Goal: Task Accomplishment & Management: Manage account settings

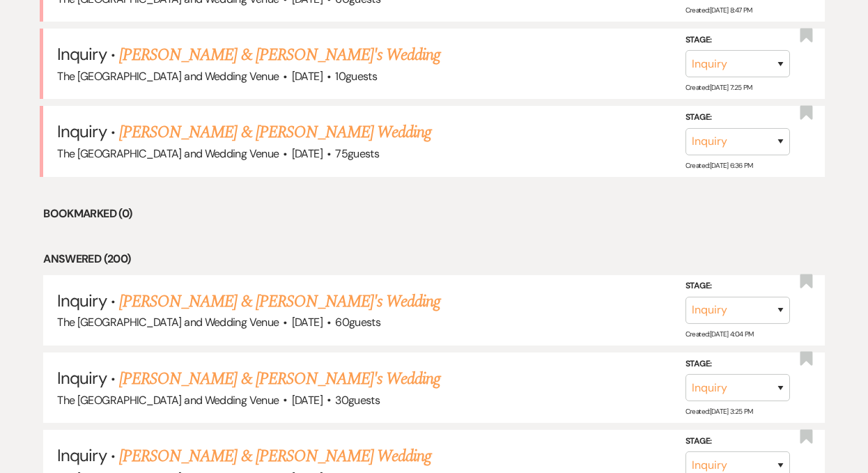
scroll to position [1062, 0]
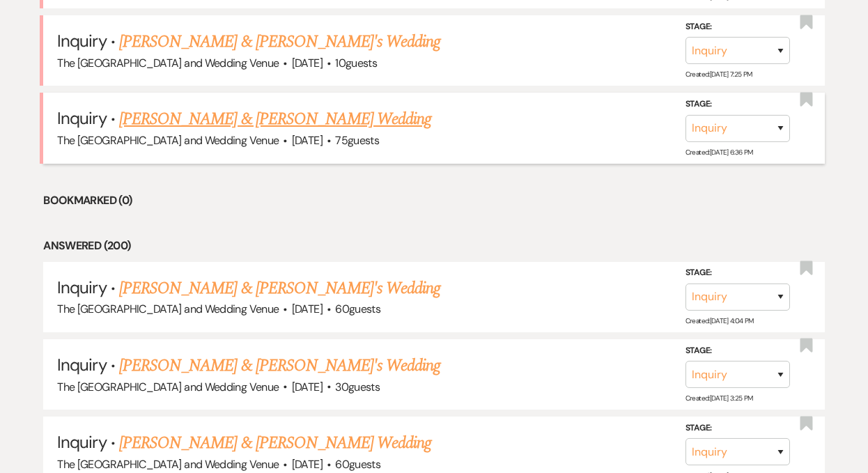
click at [242, 125] on link "[PERSON_NAME] & [PERSON_NAME] Wedding" at bounding box center [275, 119] width 312 height 25
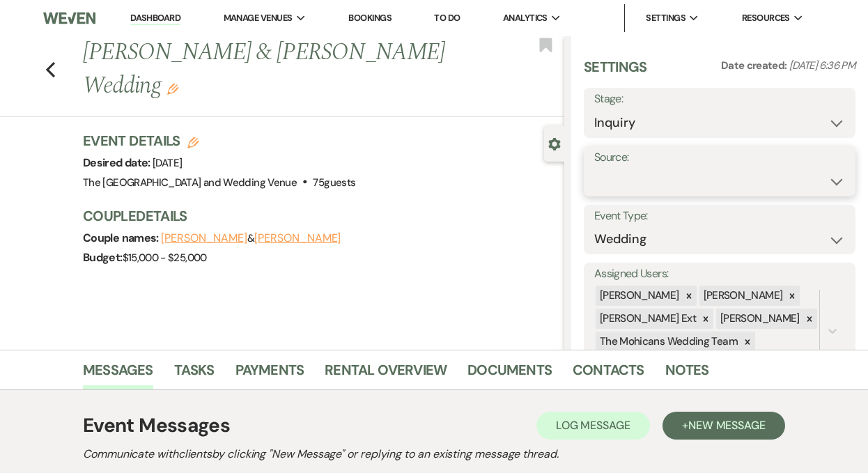
click at [623, 171] on select "Weven Venue Website Instagram Facebook Pinterest Google The Knot Wedding Wire H…" at bounding box center [719, 181] width 251 height 27
select select "5"
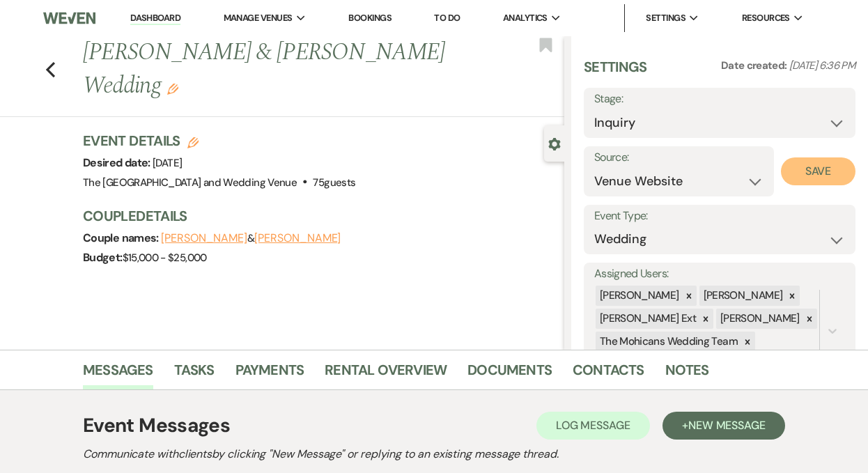
click at [796, 180] on button "Save" at bounding box center [818, 171] width 75 height 28
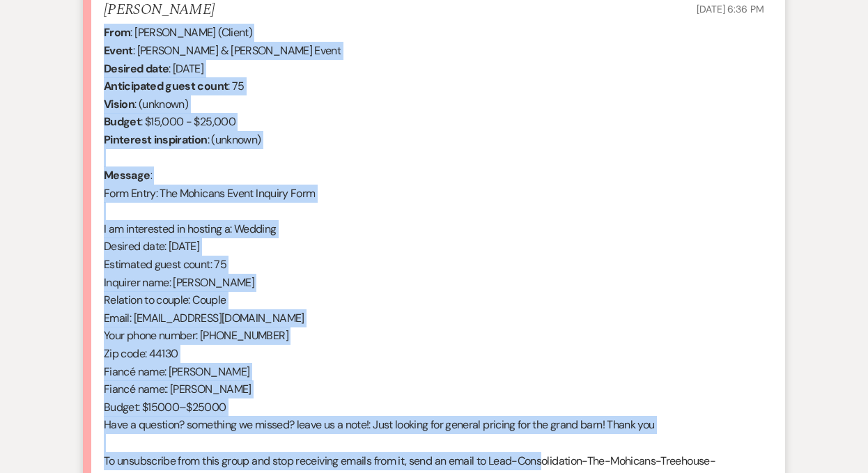
scroll to position [571, 0]
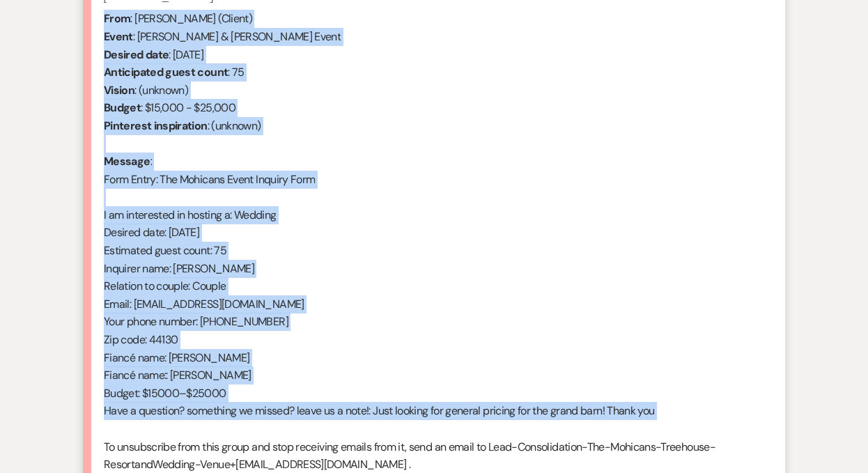
drag, startPoint x: 105, startPoint y: 54, endPoint x: 551, endPoint y: 431, distance: 584.8
click at [551, 431] on div "From : [PERSON_NAME] (Client) Event : [PERSON_NAME] & [PERSON_NAME] Event Desir…" at bounding box center [434, 250] width 660 height 481
copy div "From : [PERSON_NAME] (Client) Event : [PERSON_NAME] & [PERSON_NAME] Event Desir…"
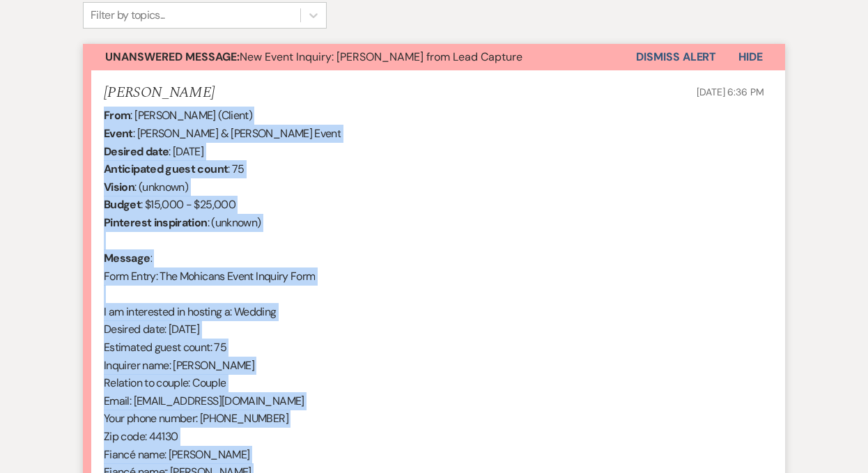
scroll to position [410, 0]
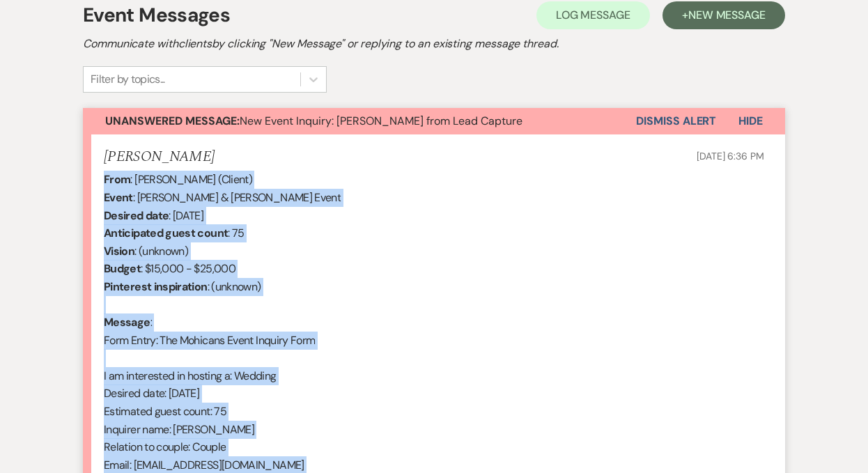
click at [657, 117] on button "Dismiss Alert" at bounding box center [676, 121] width 80 height 26
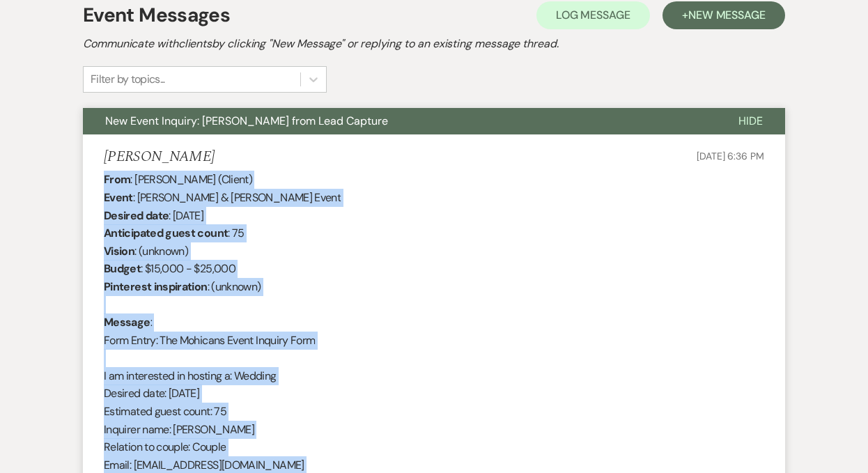
scroll to position [0, 0]
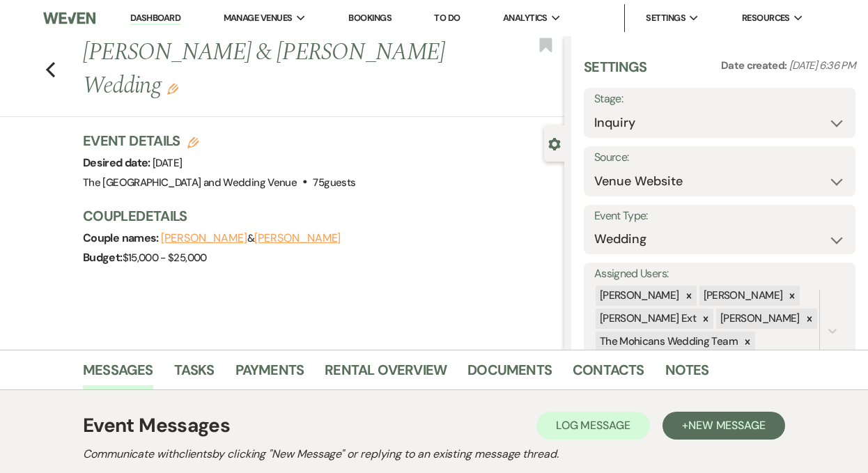
click at [153, 20] on link "Dashboard" at bounding box center [155, 18] width 50 height 13
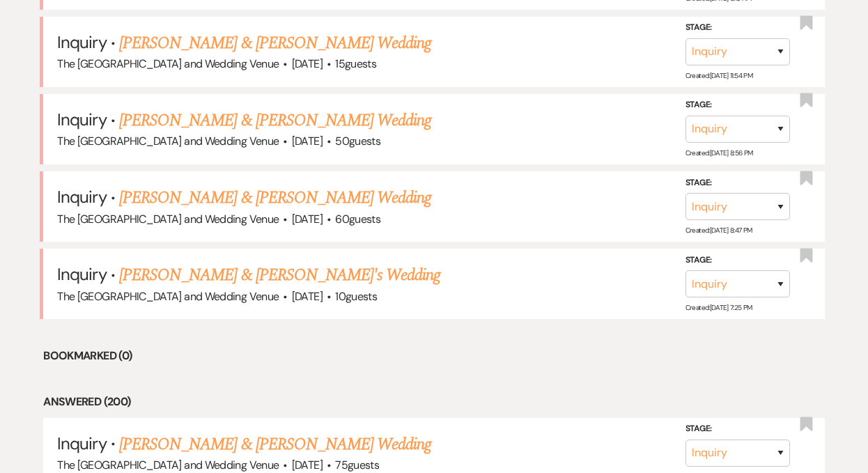
scroll to position [841, 0]
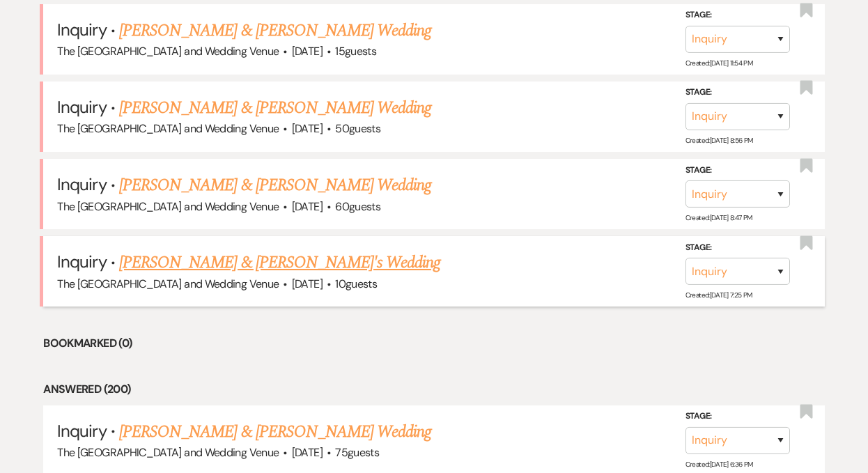
click at [204, 264] on link "[PERSON_NAME] & [PERSON_NAME]'s Wedding" at bounding box center [280, 262] width 322 height 25
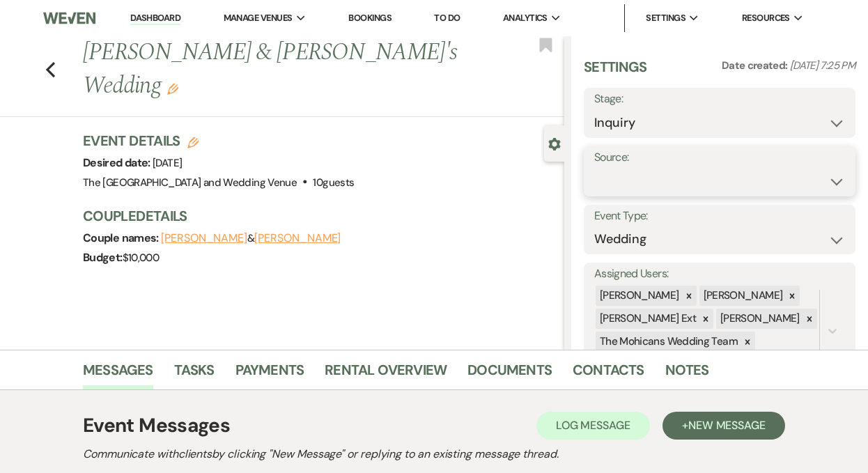
click at [656, 187] on select "Weven Venue Website Instagram Facebook Pinterest Google The Knot Wedding Wire H…" at bounding box center [719, 181] width 251 height 27
select select "5"
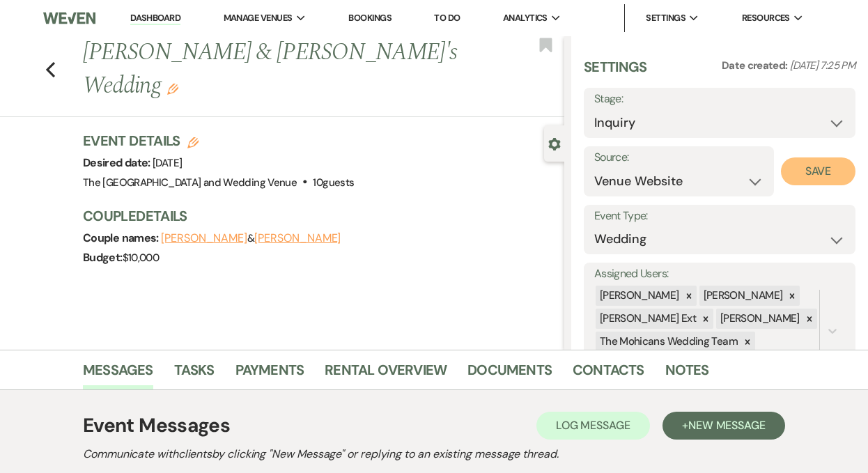
click at [801, 180] on button "Save" at bounding box center [818, 171] width 75 height 28
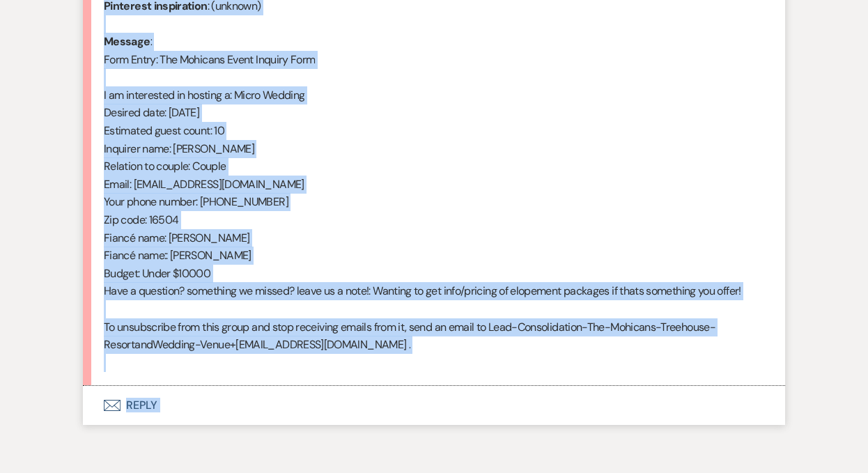
scroll to position [754, 0]
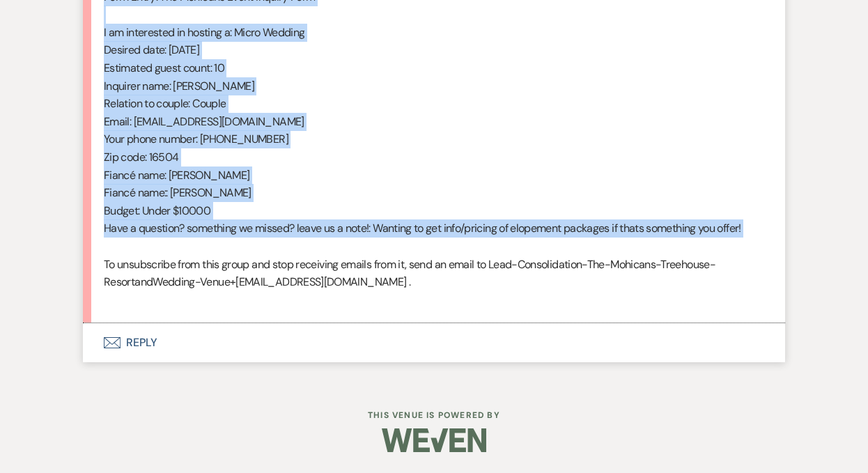
drag, startPoint x: 105, startPoint y: 219, endPoint x: 314, endPoint y: 240, distance: 210.1
click at [314, 240] on div "From : Alexis (Client) Event : Alexis & Alexis's Event Desired date : October 1…" at bounding box center [434, 67] width 660 height 481
copy div "From : Alexis (Client) Event : Alexis & Alexis's Event Desired date : October 1…"
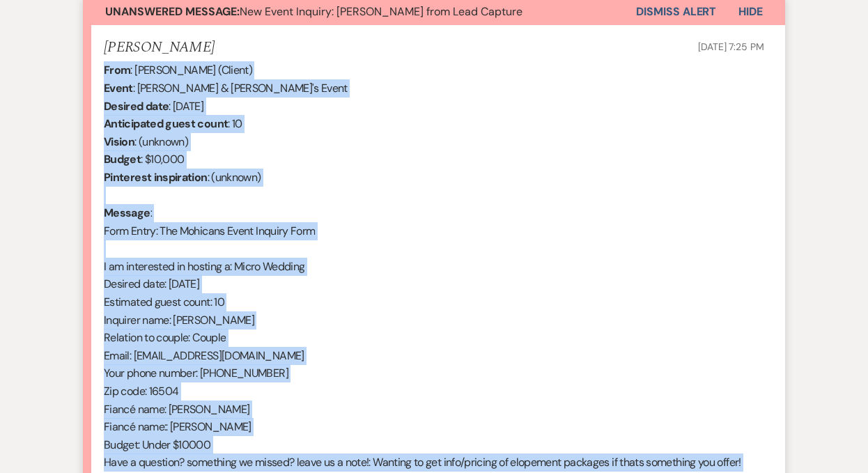
scroll to position [330, 0]
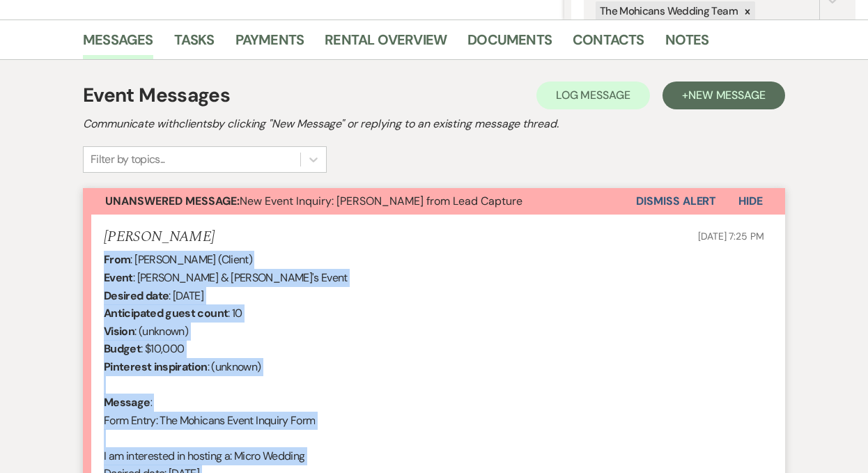
click at [644, 199] on button "Dismiss Alert" at bounding box center [676, 201] width 80 height 26
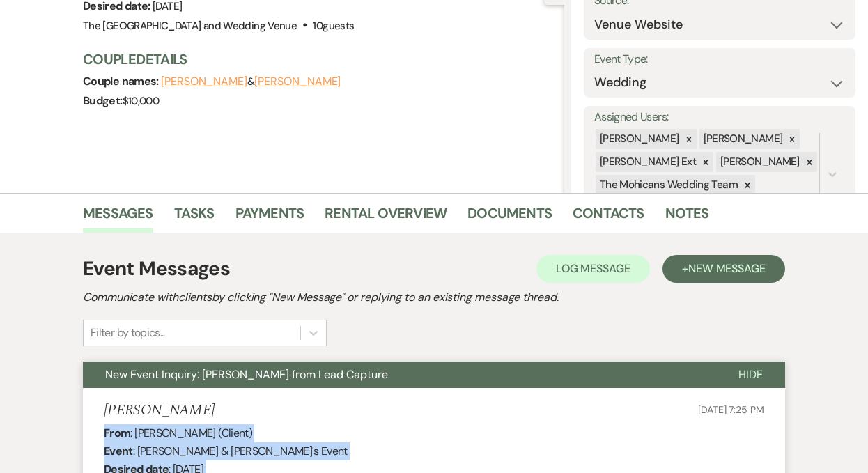
scroll to position [0, 0]
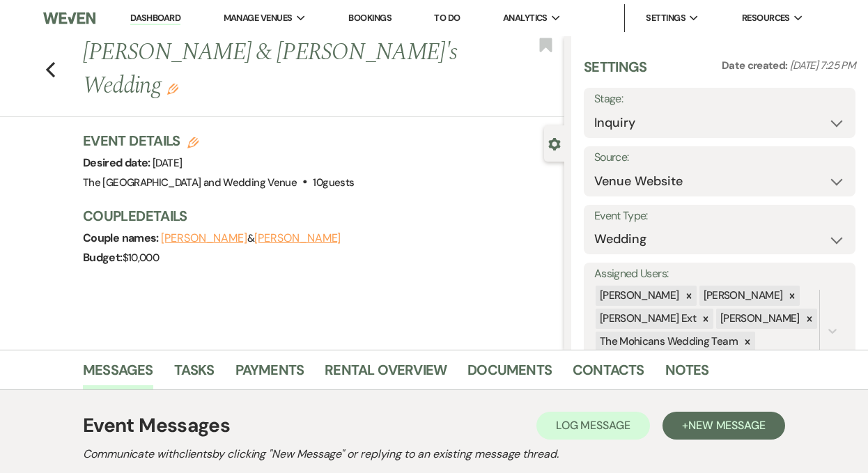
click at [155, 17] on link "Dashboard" at bounding box center [155, 18] width 50 height 13
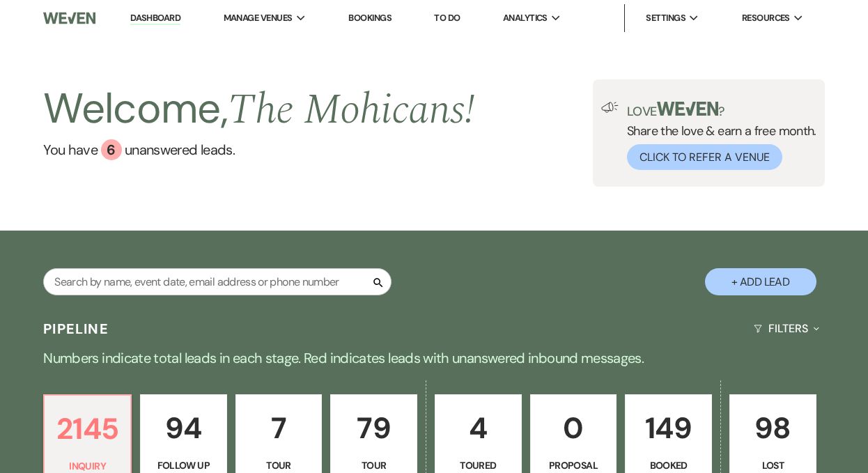
scroll to position [868, 0]
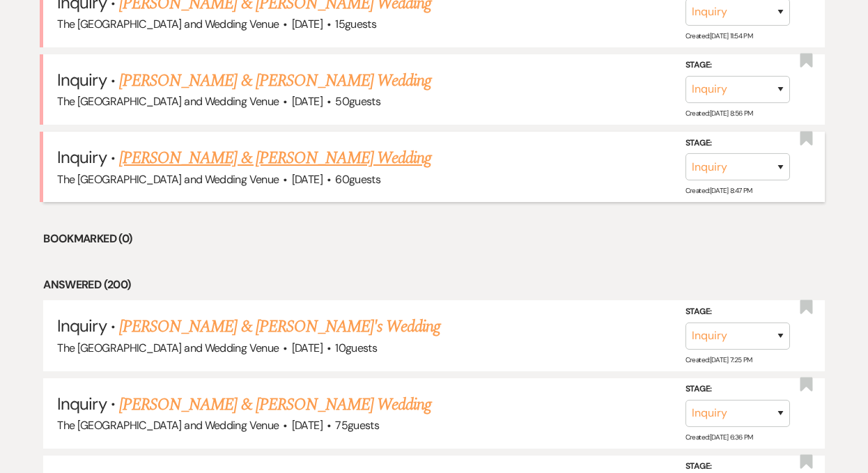
click at [207, 153] on link "[PERSON_NAME] & [PERSON_NAME] Wedding" at bounding box center [275, 158] width 312 height 25
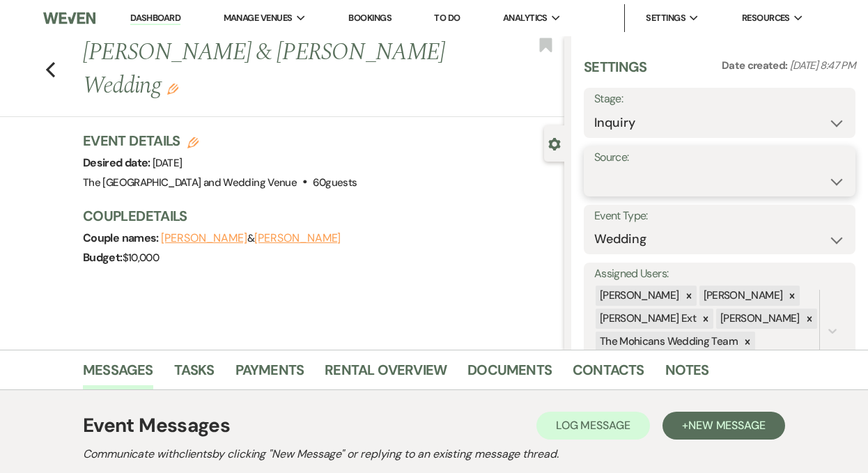
click at [678, 178] on select "Weven Venue Website Instagram Facebook Pinterest Google The Knot Wedding Wire H…" at bounding box center [719, 181] width 251 height 27
select select "5"
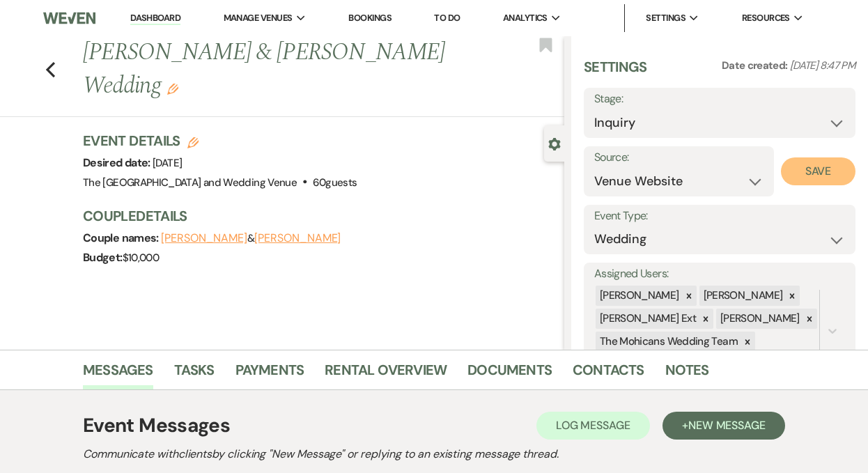
click at [795, 179] on button "Save" at bounding box center [818, 171] width 75 height 28
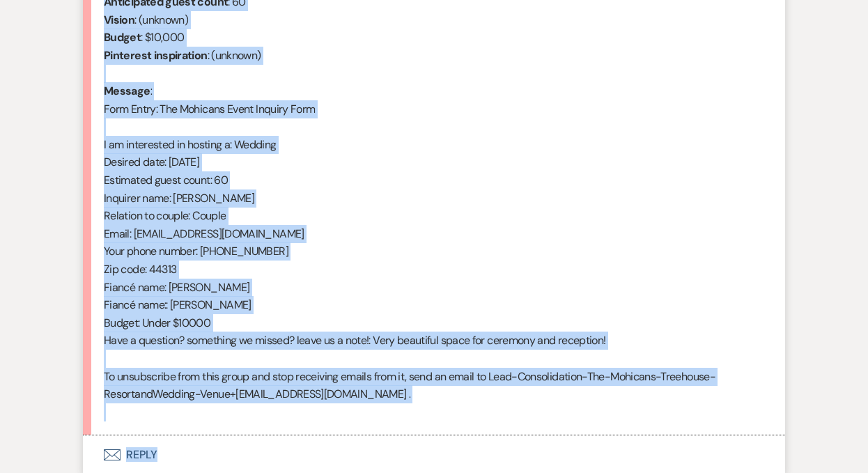
scroll to position [648, 0]
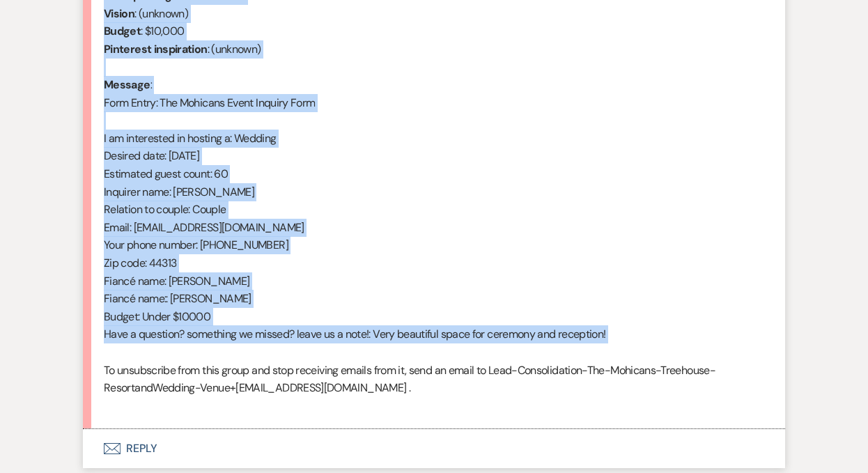
drag, startPoint x: 103, startPoint y: 353, endPoint x: 236, endPoint y: 357, distance: 133.1
click at [236, 357] on div "From : Alex Showman (Client) Event : Robert & Alex Showman's Event Desired date…" at bounding box center [434, 173] width 660 height 481
copy div "From : Alex Showman (Client) Event : Robert & Alex Showman's Event Desired date…"
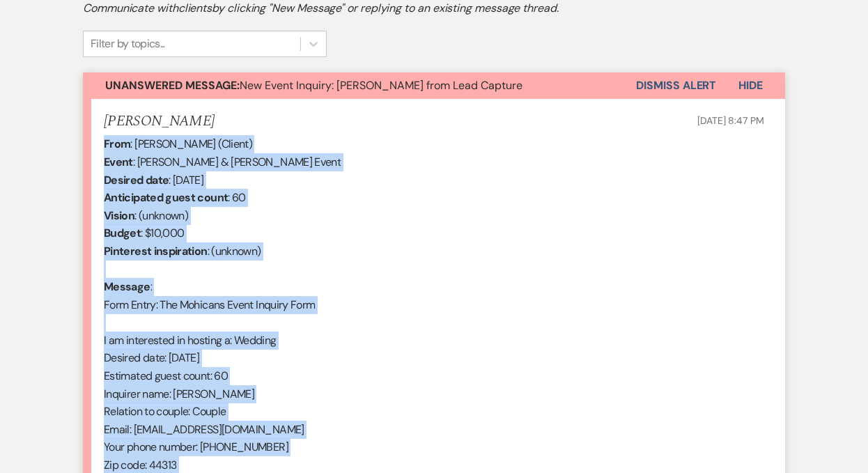
scroll to position [415, 0]
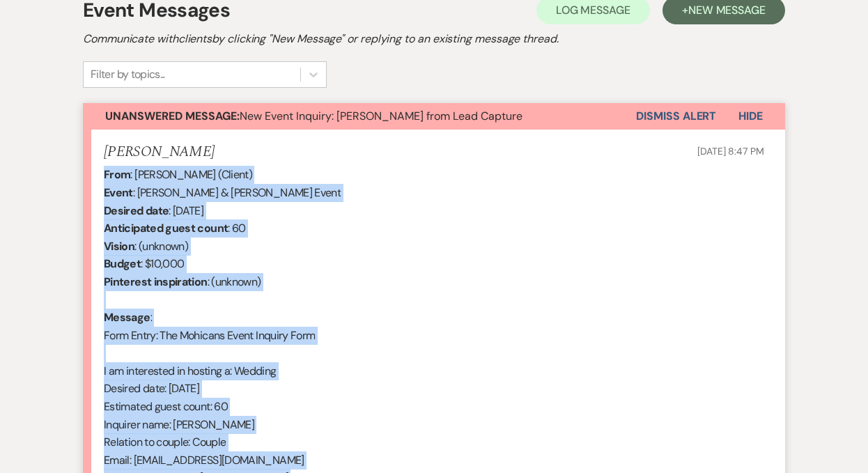
click at [663, 116] on button "Dismiss Alert" at bounding box center [676, 116] width 80 height 26
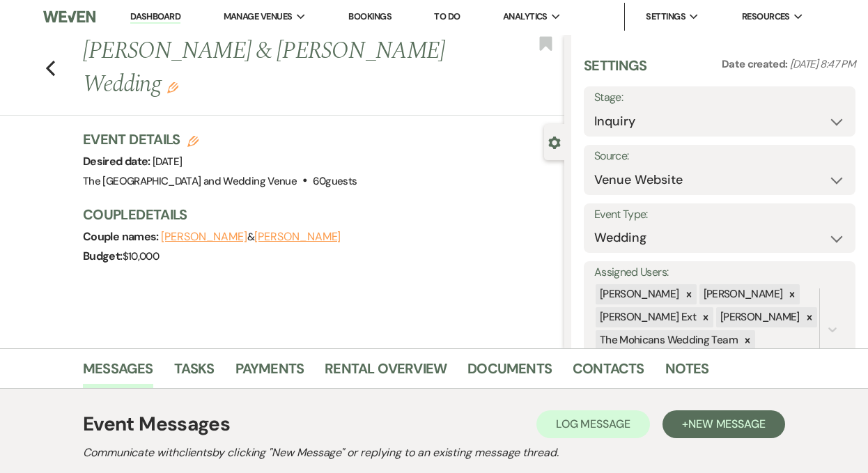
scroll to position [0, 0]
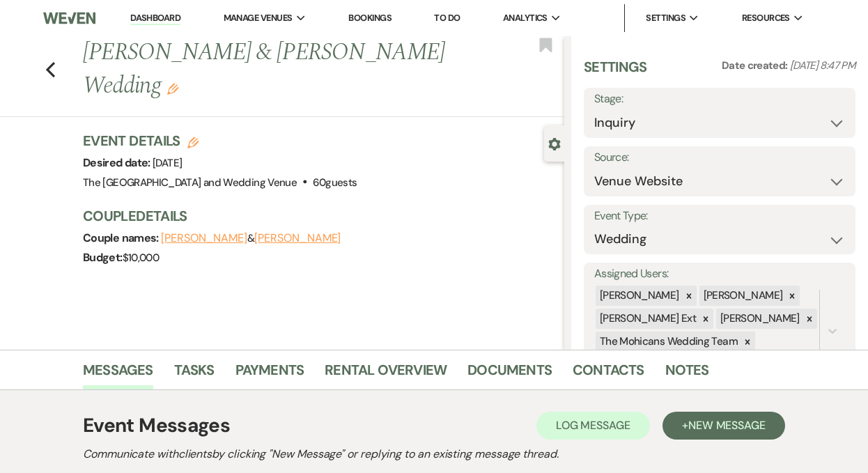
click at [158, 17] on link "Dashboard" at bounding box center [155, 18] width 50 height 13
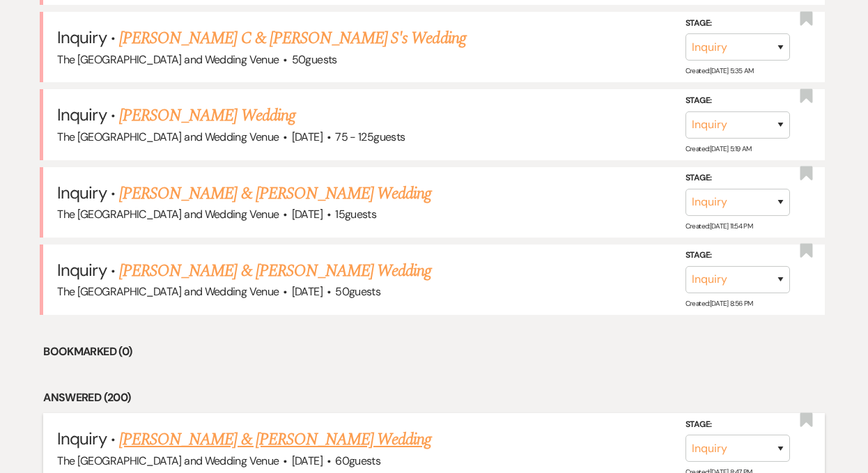
scroll to position [668, 0]
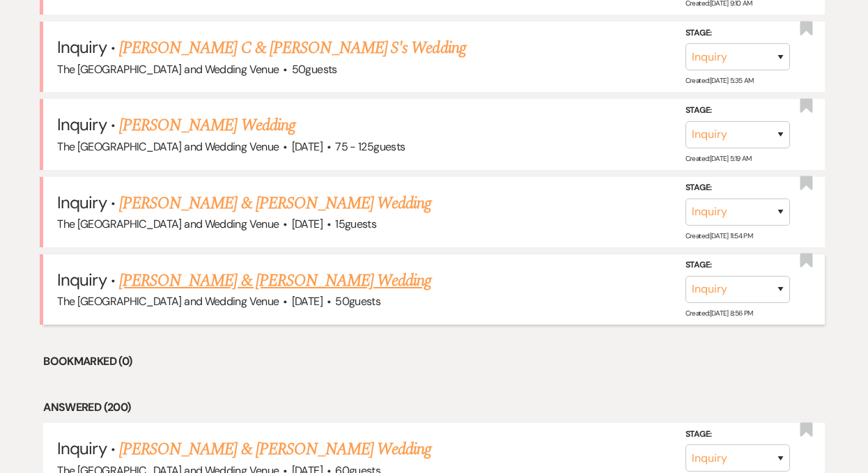
click at [242, 277] on link "[PERSON_NAME] & [PERSON_NAME] Wedding" at bounding box center [275, 280] width 312 height 25
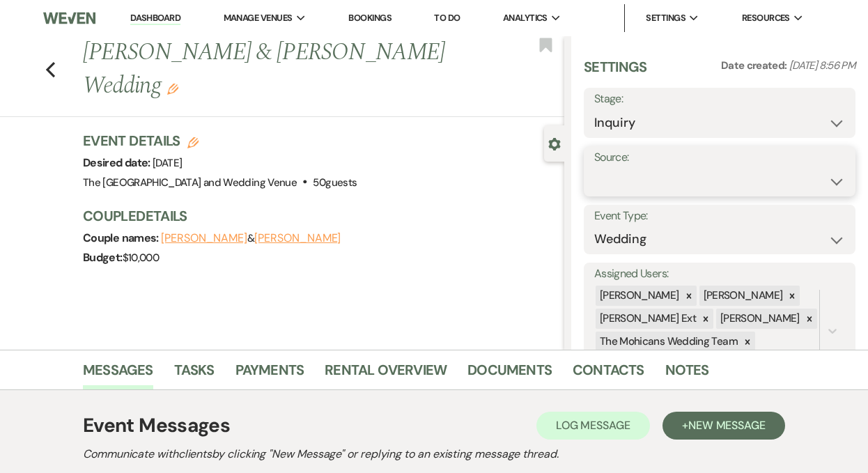
click at [713, 178] on select "Weven Venue Website Instagram Facebook Pinterest Google The Knot Wedding Wire H…" at bounding box center [719, 181] width 251 height 27
select select "5"
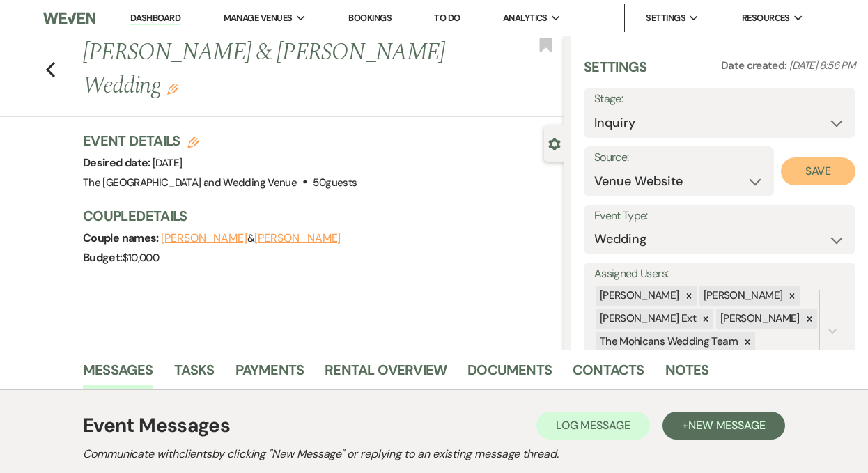
click at [803, 160] on button "Save" at bounding box center [818, 171] width 75 height 28
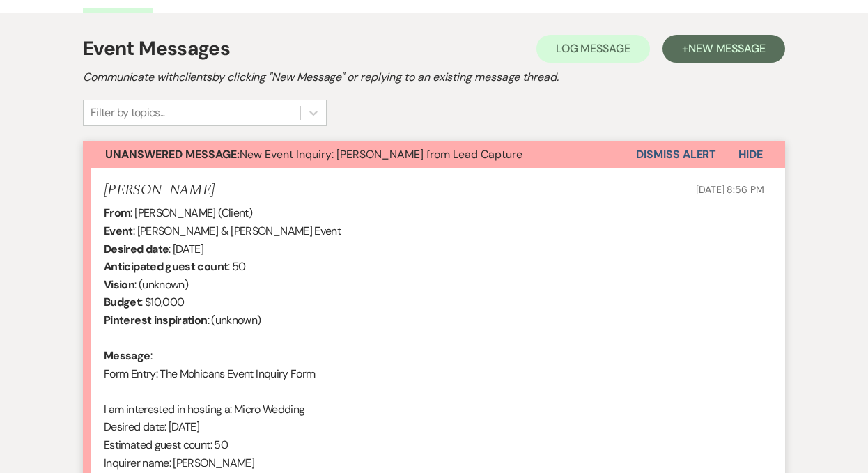
scroll to position [533, 0]
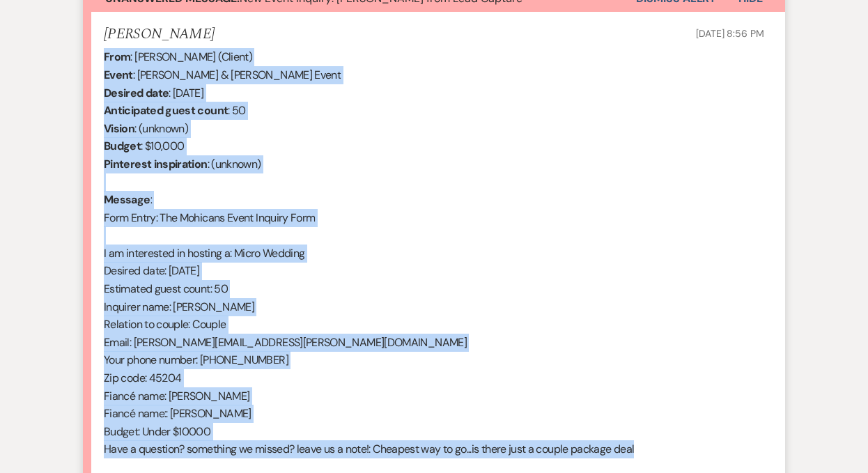
drag, startPoint x: 105, startPoint y: 54, endPoint x: 682, endPoint y: 451, distance: 700.5
click at [682, 451] on div "From : Nannette Orabona (Client) Event : Mel Nieman & Nannette Orabona's Event …" at bounding box center [434, 288] width 660 height 481
copy div "From : Nannette Orabona (Client) Event : Mel Nieman & Nannette Orabona's Event …"
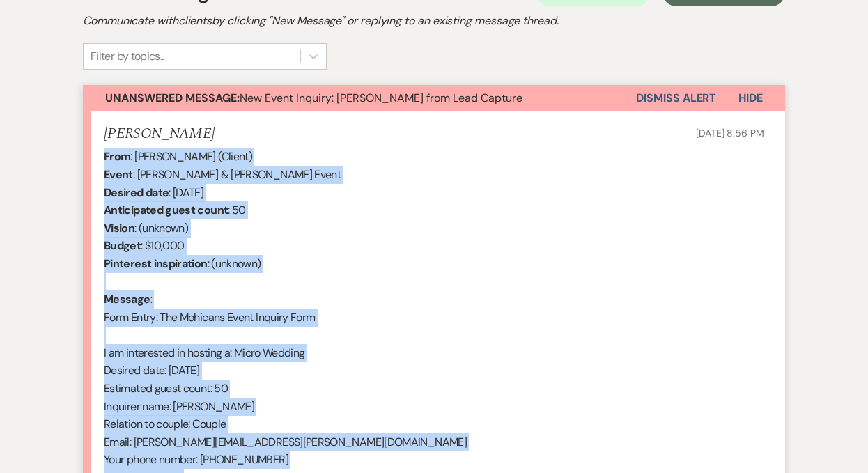
scroll to position [392, 0]
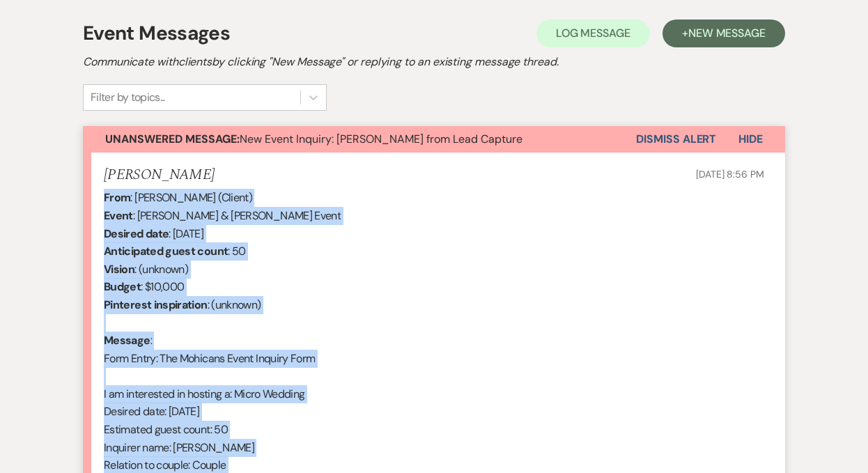
click at [661, 140] on button "Dismiss Alert" at bounding box center [676, 139] width 80 height 26
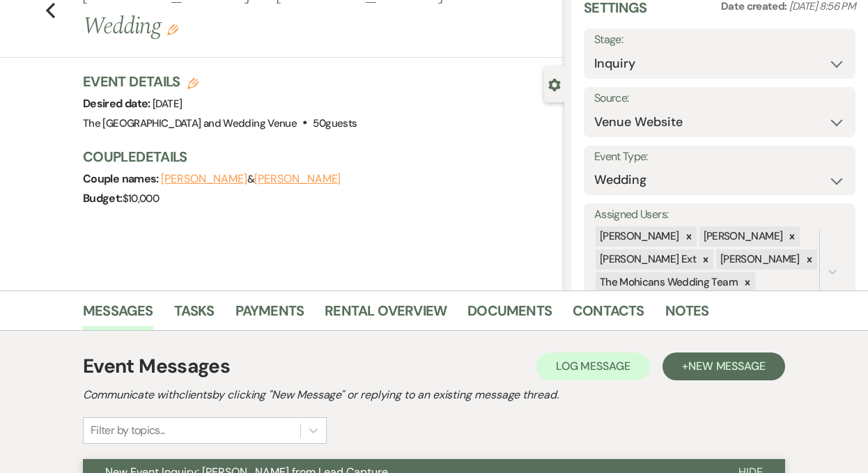
scroll to position [0, 0]
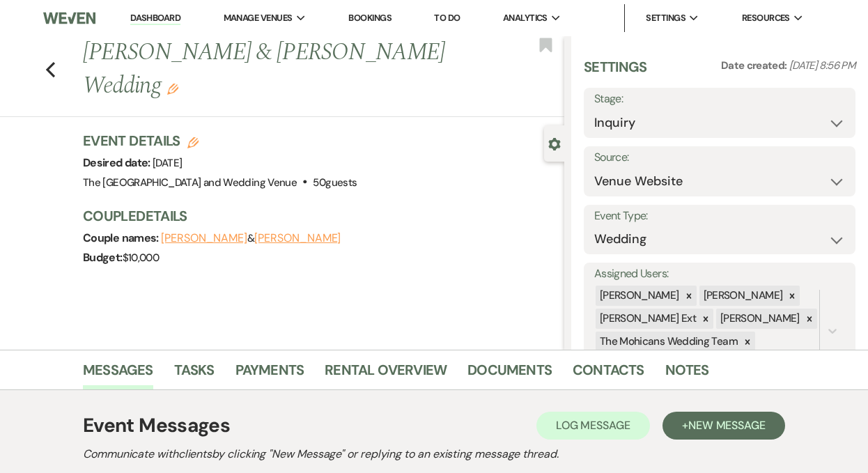
click at [146, 17] on link "Dashboard" at bounding box center [155, 18] width 50 height 13
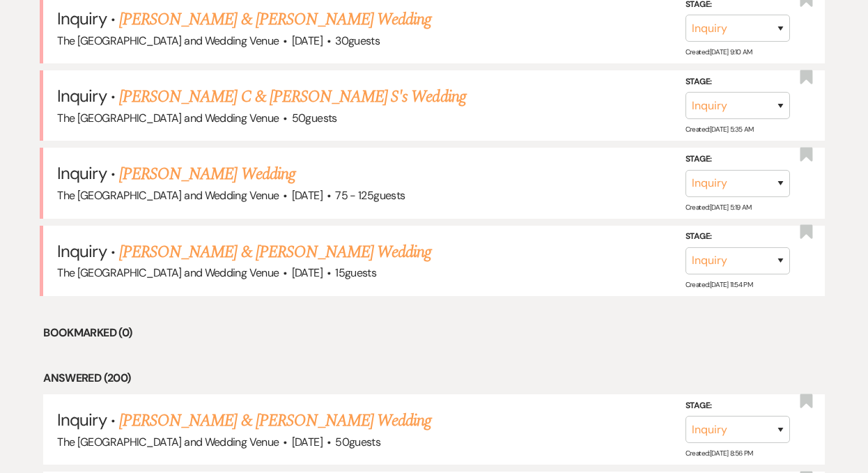
scroll to position [642, 0]
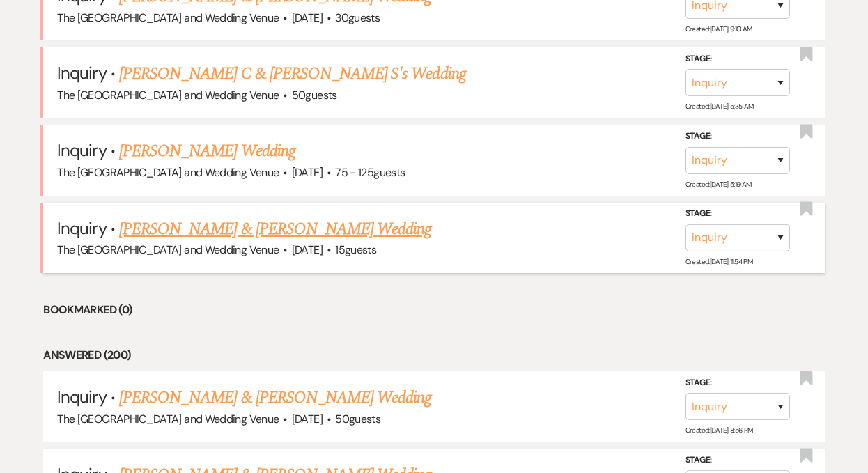
click at [246, 226] on link "[PERSON_NAME] & [PERSON_NAME] Wedding" at bounding box center [275, 229] width 312 height 25
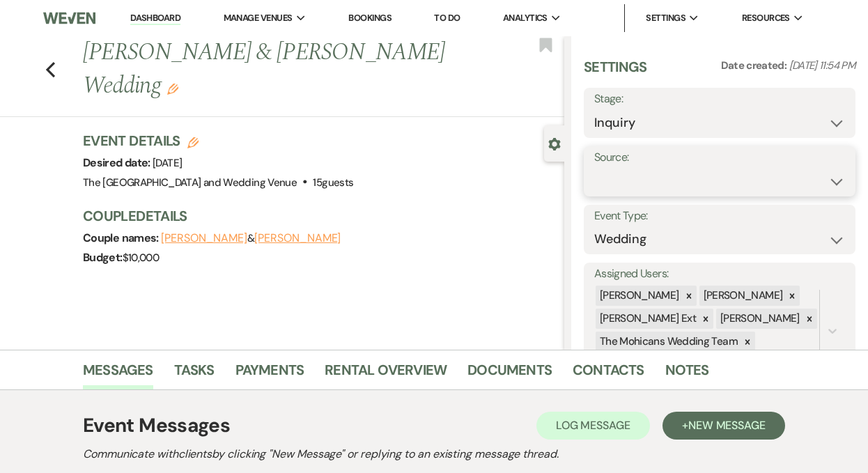
click at [640, 176] on select "Weven Venue Website Instagram Facebook Pinterest Google The Knot Wedding Wire H…" at bounding box center [719, 181] width 251 height 27
select select "5"
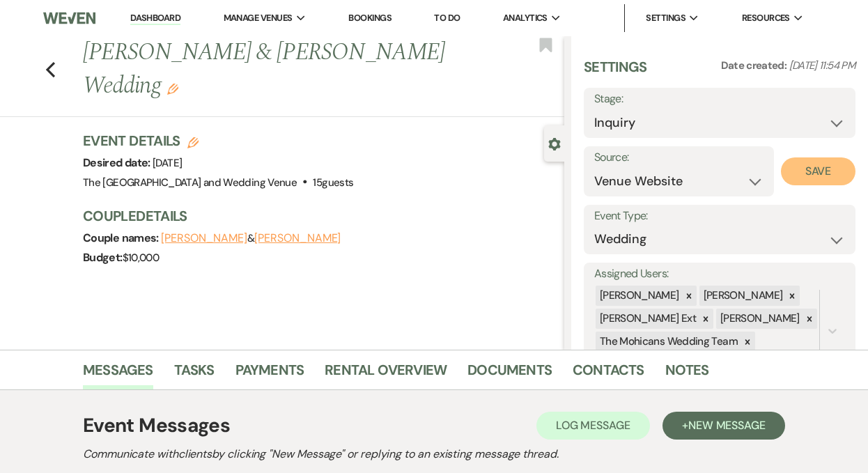
click at [803, 177] on button "Save" at bounding box center [818, 171] width 75 height 28
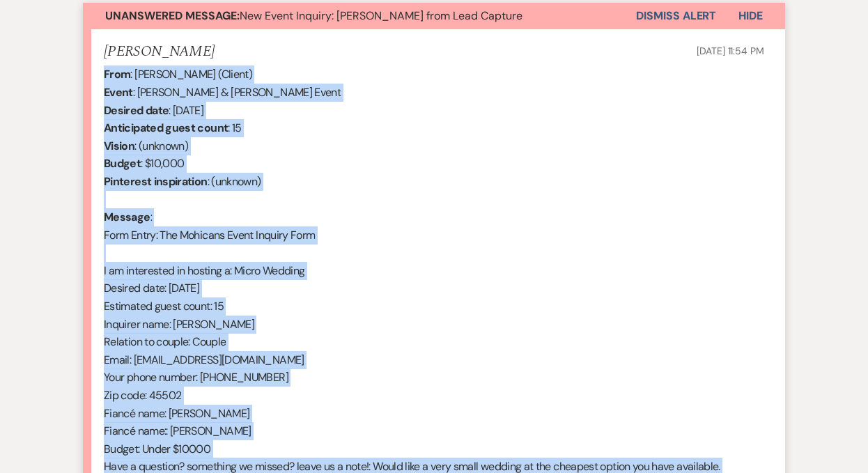
scroll to position [564, 0]
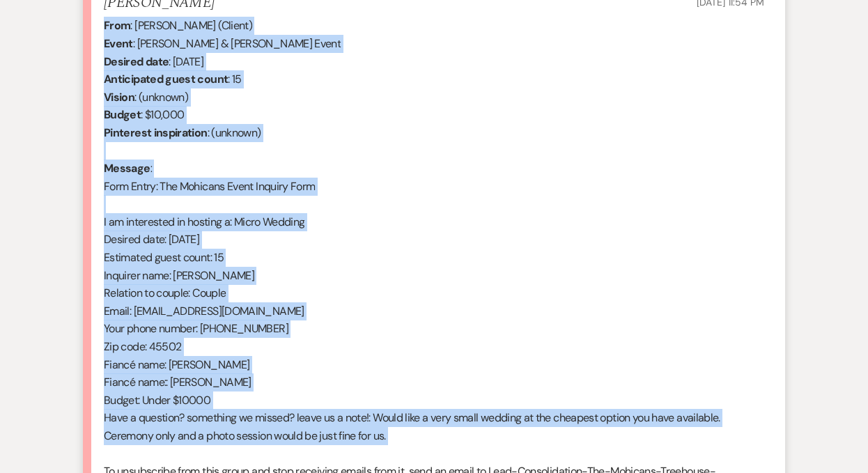
drag, startPoint x: 103, startPoint y: 254, endPoint x: 281, endPoint y: 446, distance: 262.3
click at [281, 446] on div "From : Brittany Burney (Client) Event : Derrick Cordial & Brittany Burney's Eve…" at bounding box center [434, 267] width 660 height 500
copy div "From : Brittany Burney (Client) Event : Derrick Cordial & Brittany Burney's Eve…"
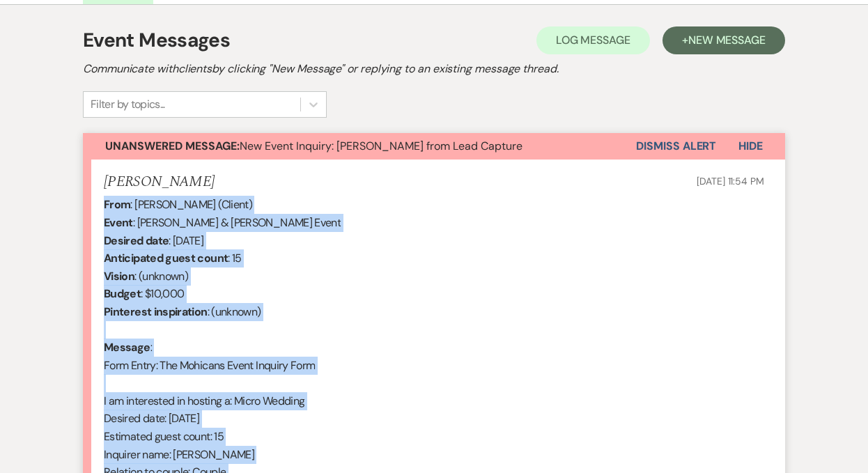
scroll to position [378, 0]
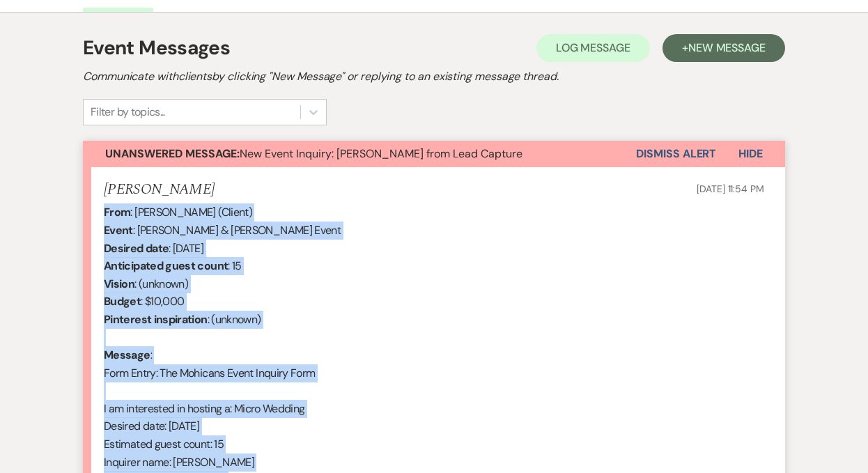
click at [672, 150] on button "Dismiss Alert" at bounding box center [676, 154] width 80 height 26
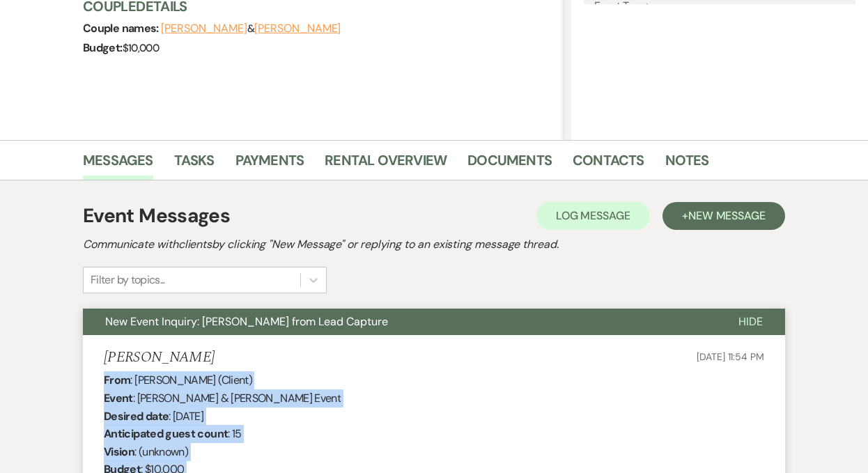
scroll to position [0, 0]
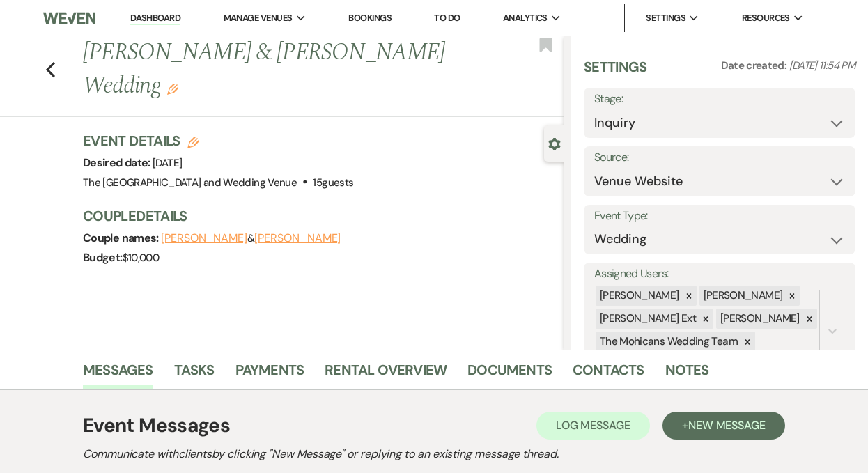
click at [155, 18] on link "Dashboard" at bounding box center [155, 18] width 50 height 13
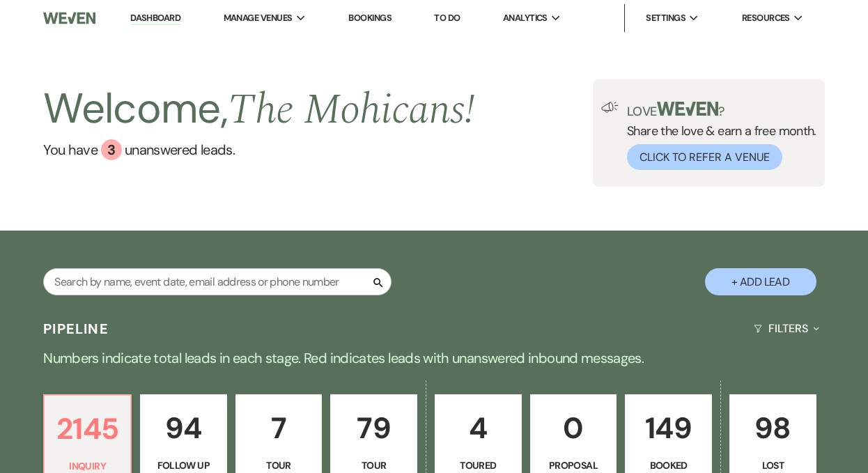
scroll to position [516, 0]
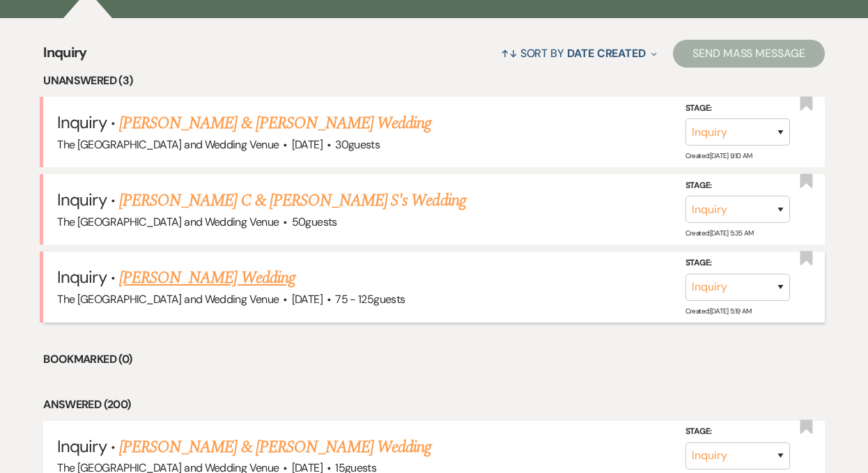
click at [219, 283] on link "[PERSON_NAME] Wedding" at bounding box center [207, 277] width 176 height 25
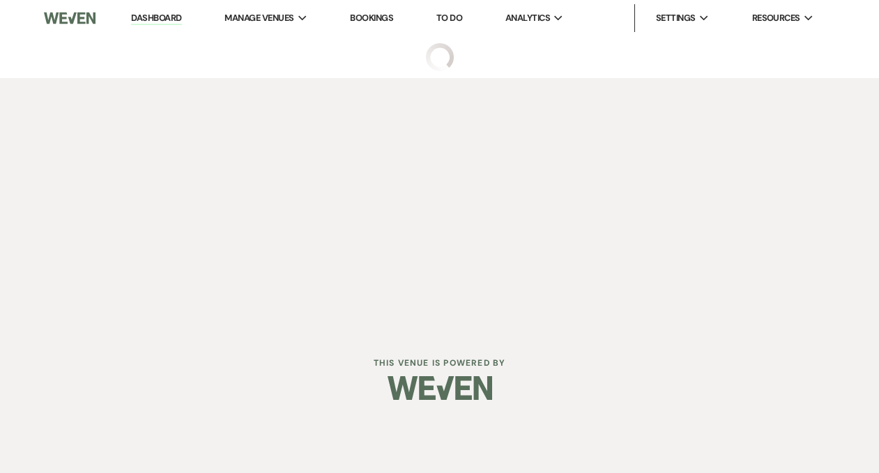
select select "3"
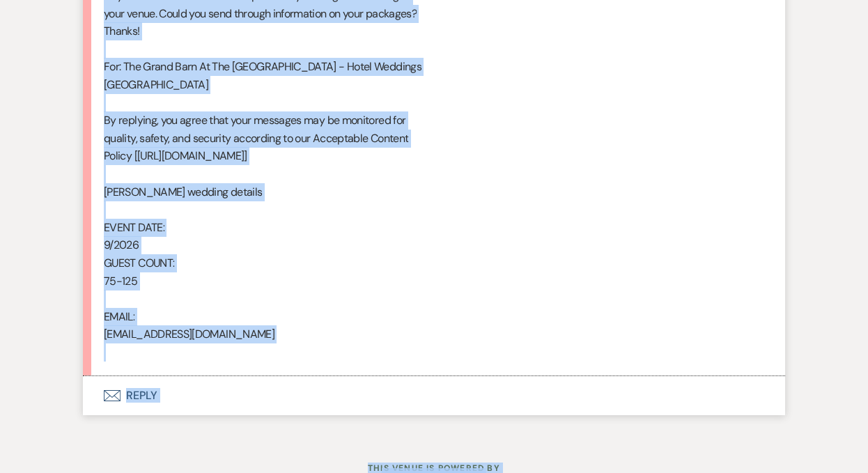
scroll to position [879, 0]
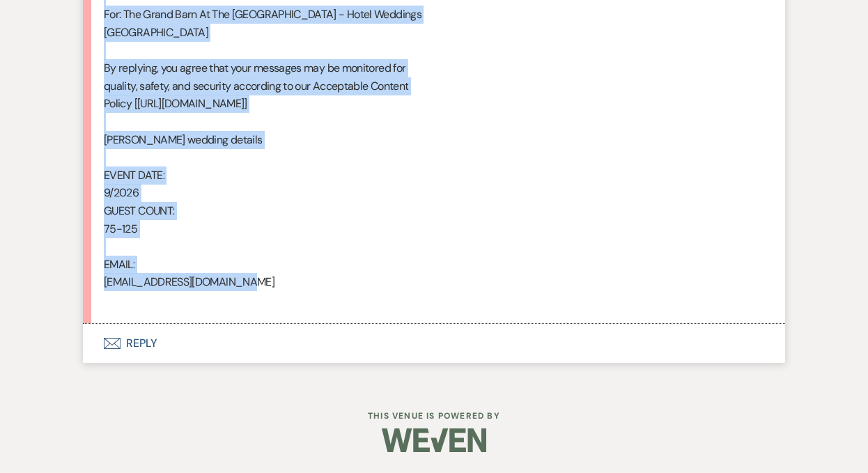
drag, startPoint x: 104, startPoint y: 297, endPoint x: 287, endPoint y: 286, distance: 183.6
click at [287, 286] on div "From : Lori Johnston Event : Lori Johnston's Event Desired date : September 1st…" at bounding box center [434, 6] width 660 height 606
copy div "From : Lori Johnston Event : Lori Johnston's Event Desired date : September 1st…"
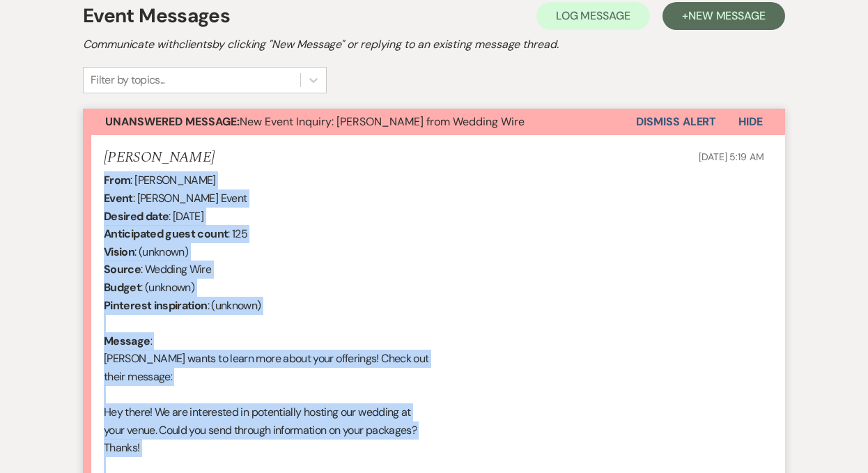
scroll to position [412, 0]
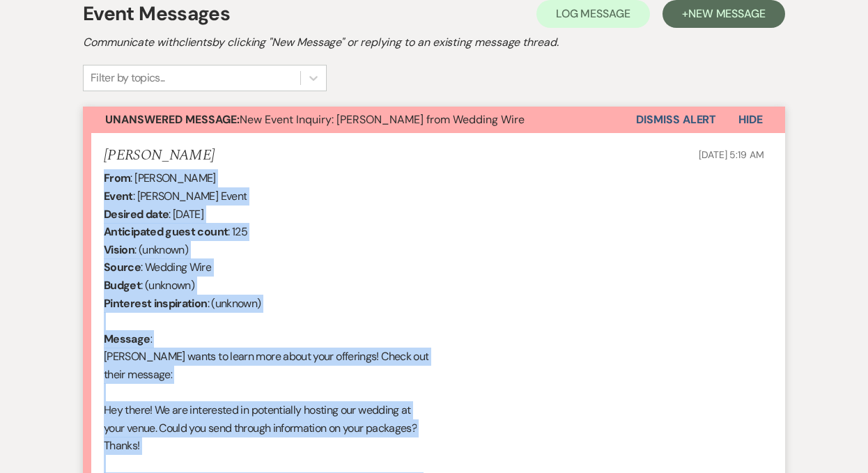
click at [644, 124] on button "Dismiss Alert" at bounding box center [676, 120] width 80 height 26
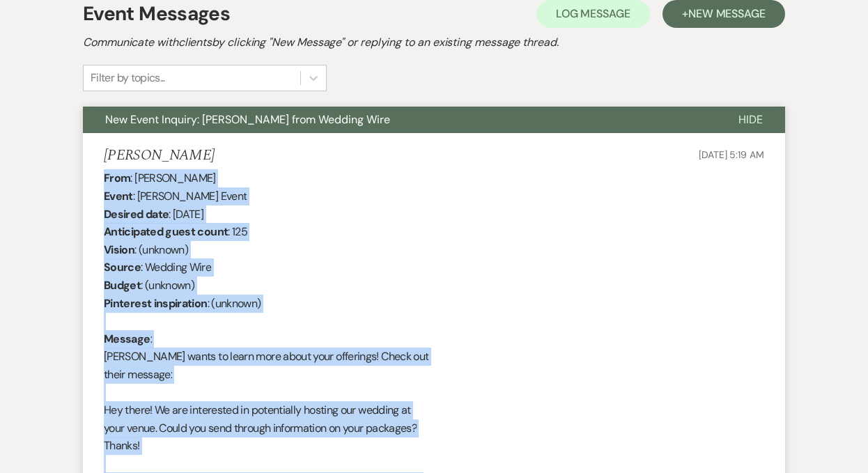
scroll to position [0, 0]
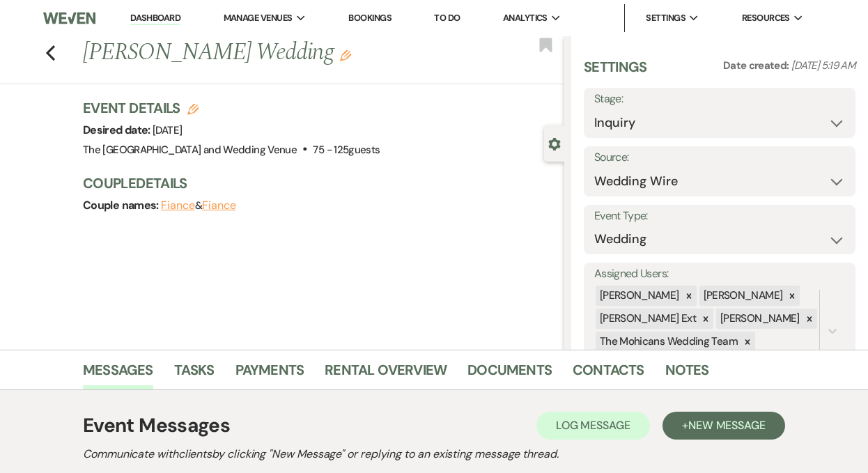
click at [153, 17] on link "Dashboard" at bounding box center [155, 18] width 50 height 13
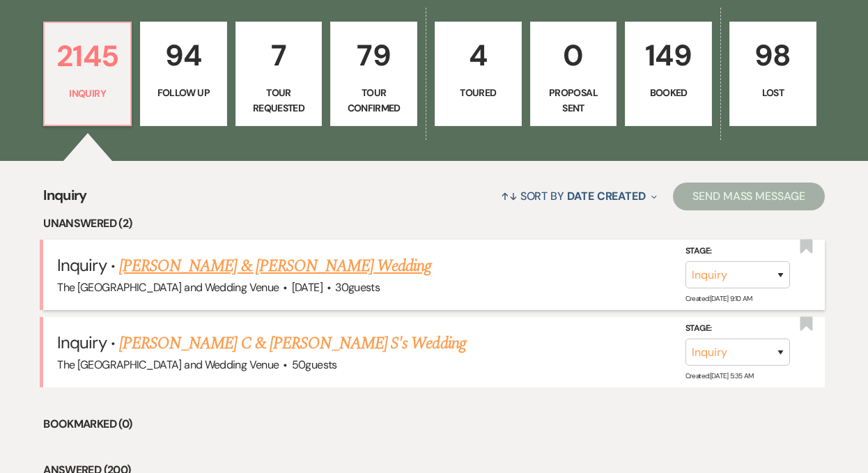
scroll to position [379, 0]
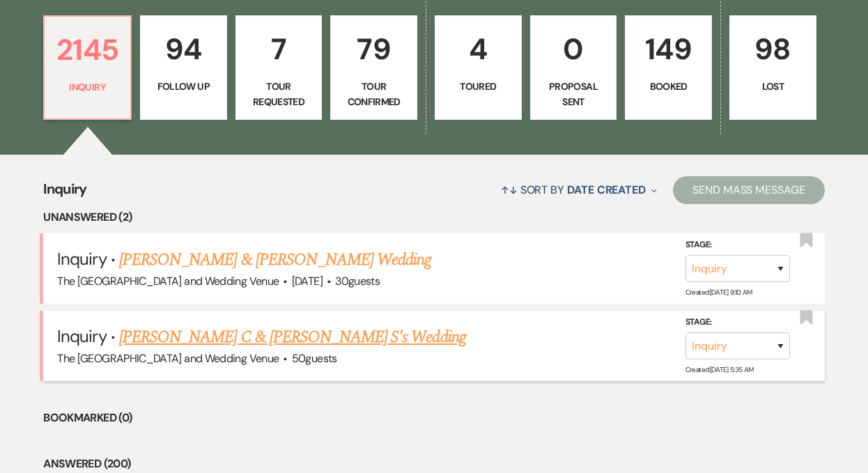
click at [201, 341] on link "[PERSON_NAME] C & [PERSON_NAME] S's Wedding" at bounding box center [292, 337] width 347 height 25
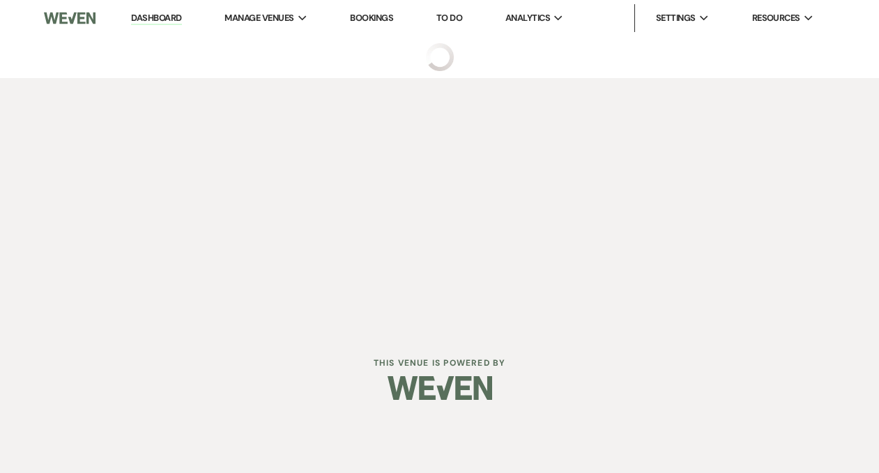
select select "17"
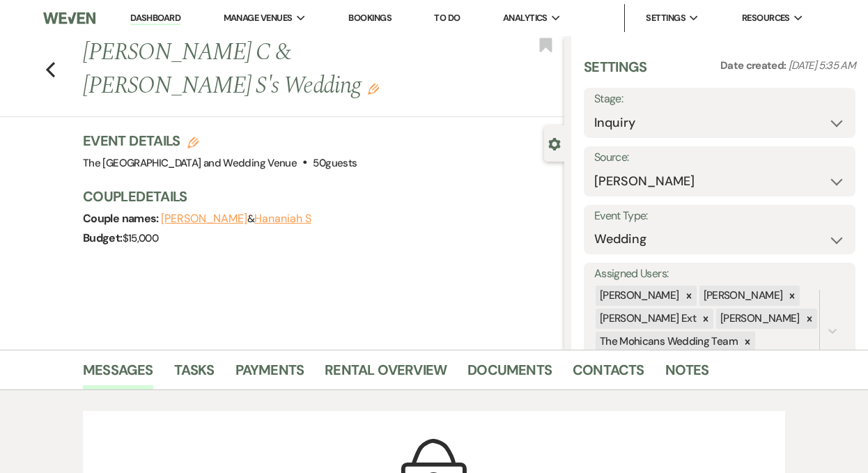
click at [159, 18] on link "Dashboard" at bounding box center [155, 18] width 50 height 13
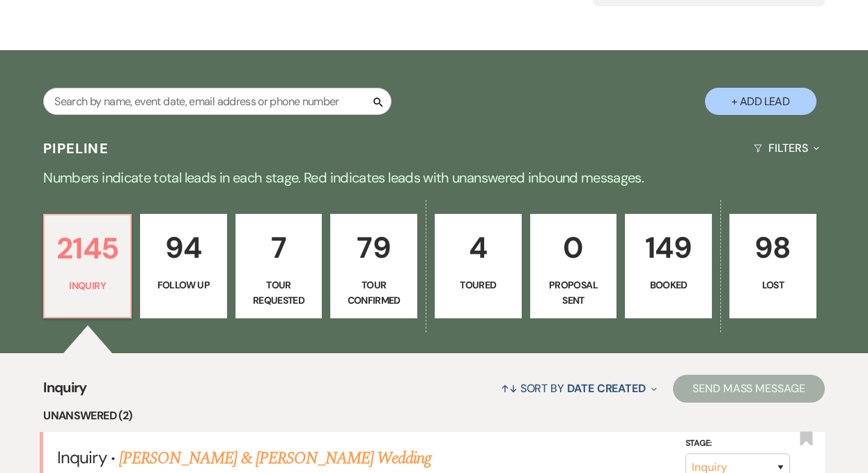
scroll to position [339, 0]
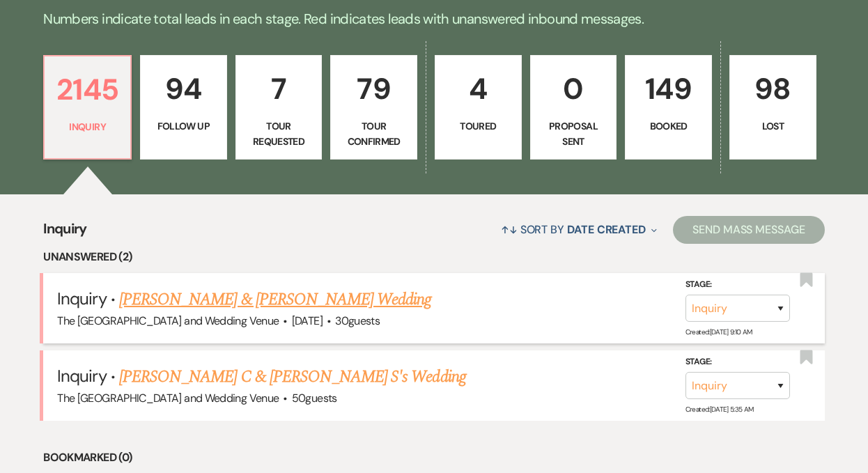
click at [206, 297] on link "Brandyn & Crownover's Wedding" at bounding box center [275, 299] width 312 height 25
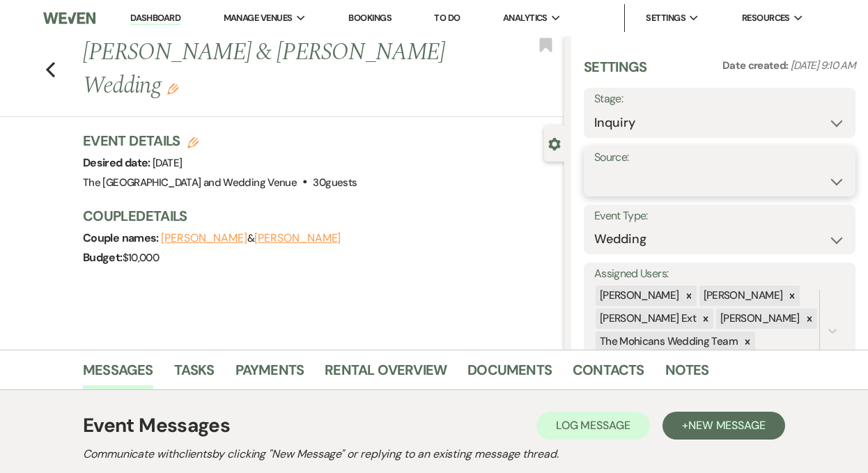
click at [656, 183] on select "Weven Venue Website Instagram Facebook Pinterest Google The Knot Wedding Wire H…" at bounding box center [719, 181] width 251 height 27
select select "5"
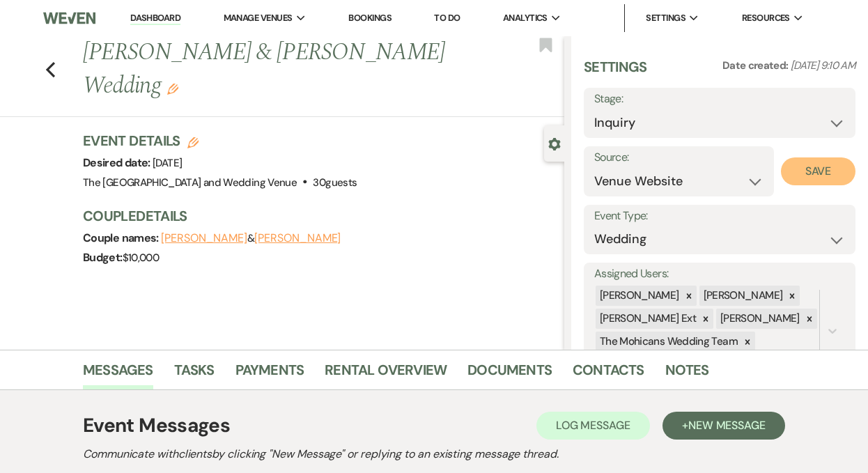
click at [803, 168] on button "Save" at bounding box center [818, 171] width 75 height 28
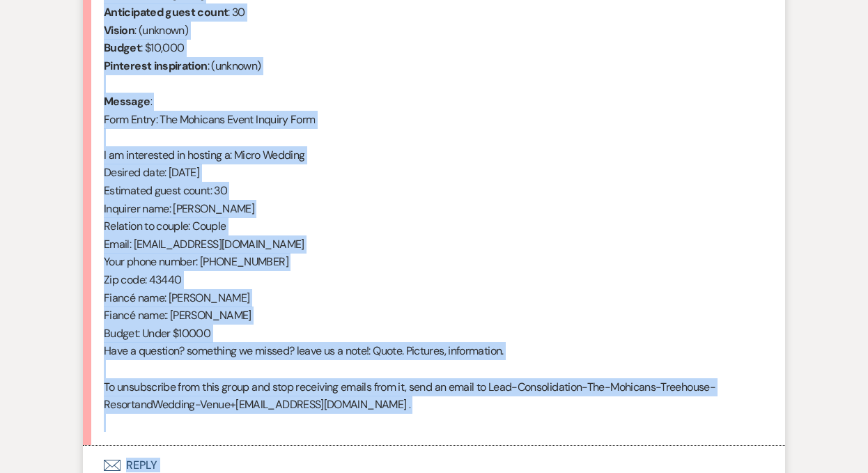
scroll to position [741, 0]
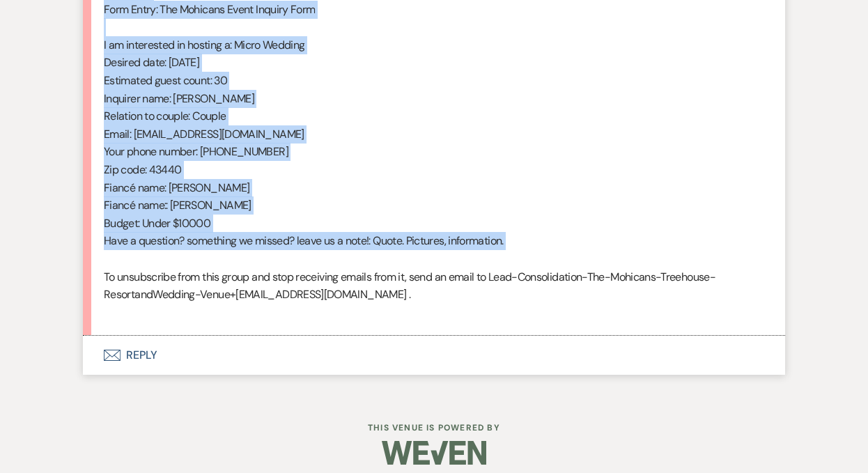
drag, startPoint x: 104, startPoint y: 111, endPoint x: 301, endPoint y: 265, distance: 250.6
click at [301, 265] on div "From : Crownover (Client) Event : Brandyn & Crownover's Event Desired date : Oc…" at bounding box center [434, 80] width 660 height 481
copy div "From : Crownover (Client) Event : Brandyn & Crownover's Event Desired date : Oc…"
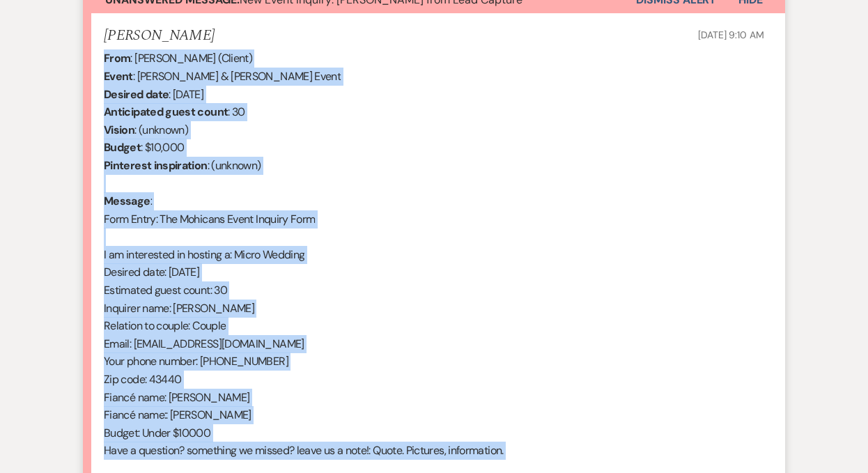
scroll to position [493, 0]
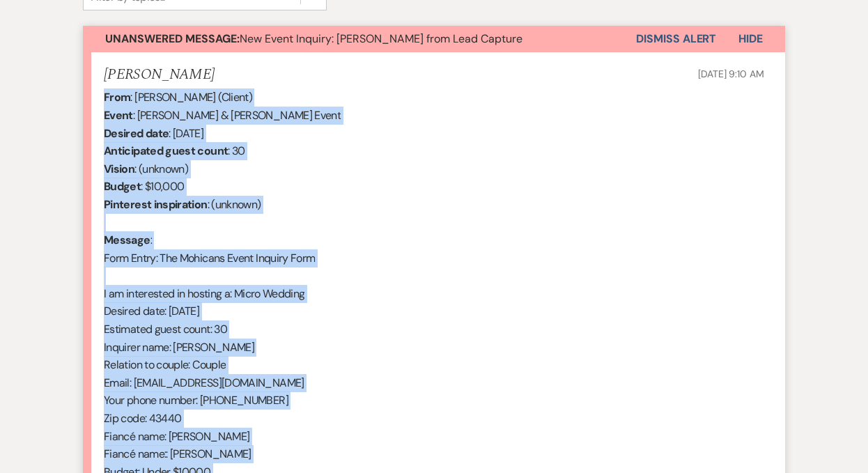
click at [663, 38] on button "Dismiss Alert" at bounding box center [676, 39] width 80 height 26
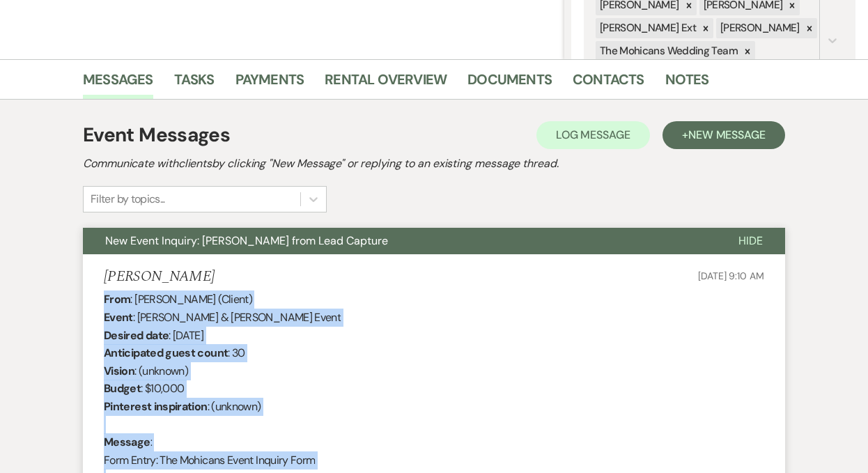
scroll to position [0, 0]
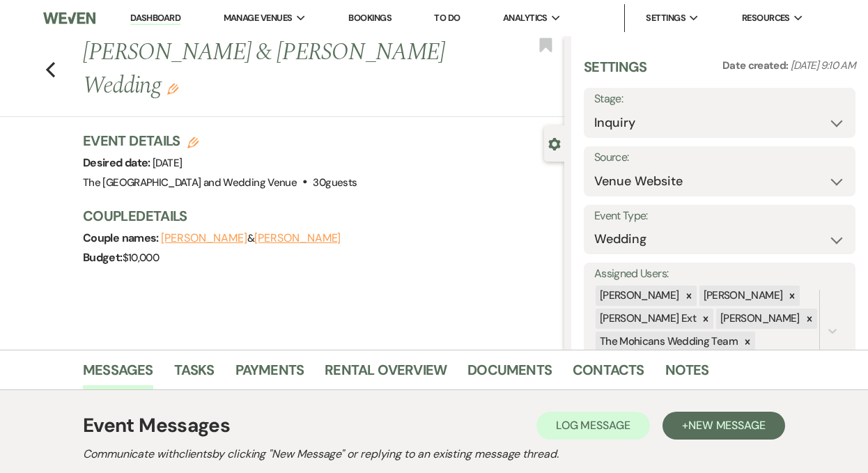
click at [153, 21] on link "Dashboard" at bounding box center [155, 18] width 50 height 13
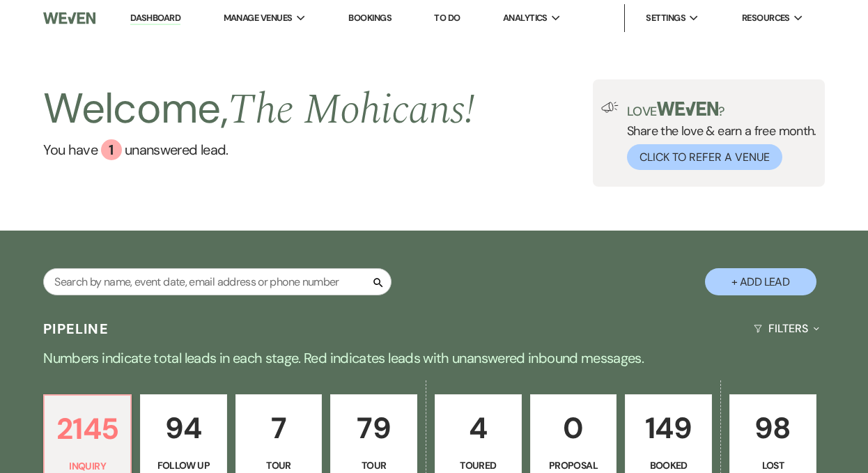
scroll to position [288, 0]
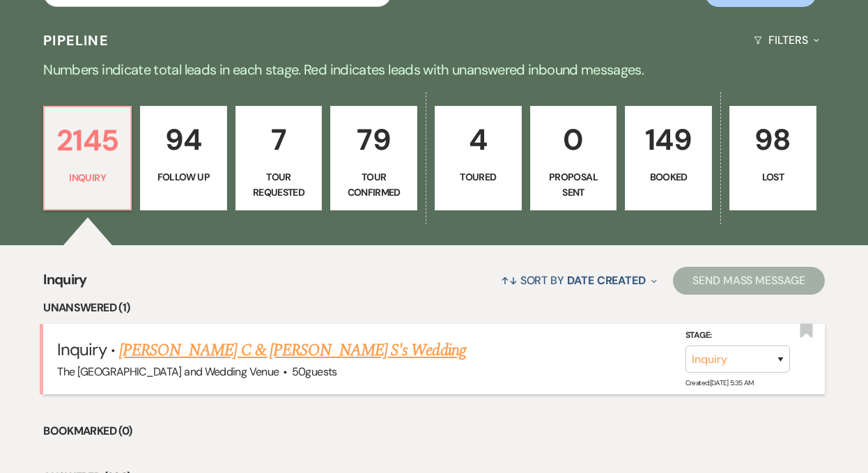
click at [265, 351] on link "[PERSON_NAME] C & [PERSON_NAME] S's Wedding" at bounding box center [292, 350] width 347 height 25
select select "17"
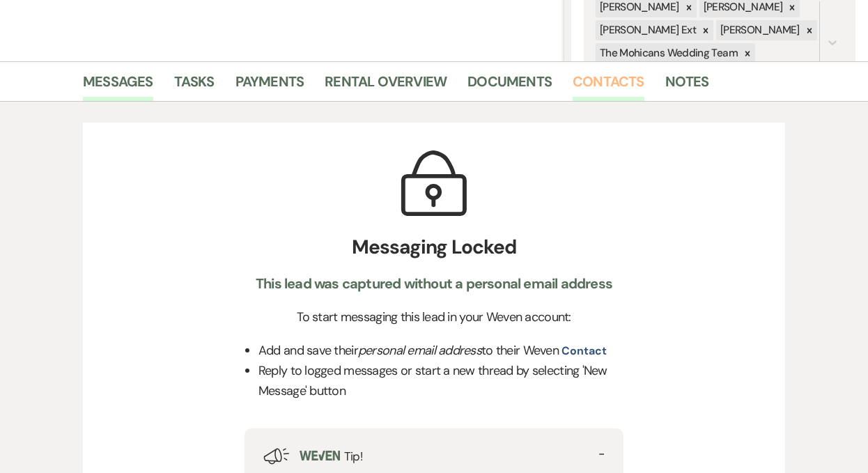
click at [614, 83] on link "Contacts" at bounding box center [609, 85] width 72 height 31
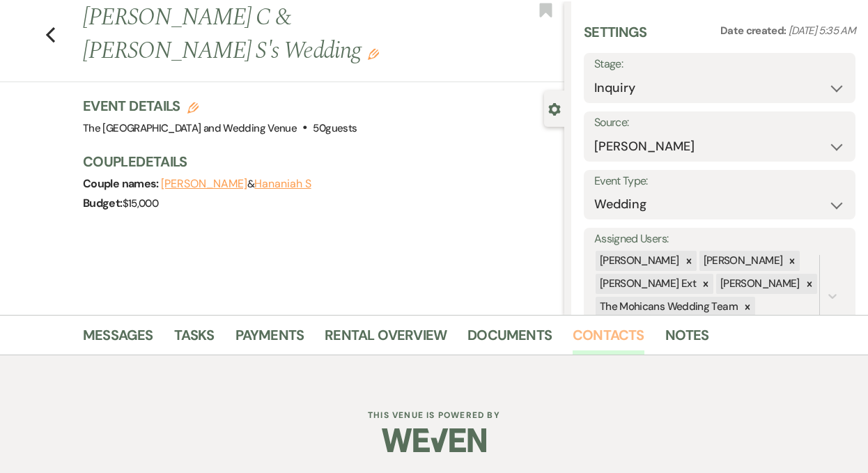
scroll to position [279, 0]
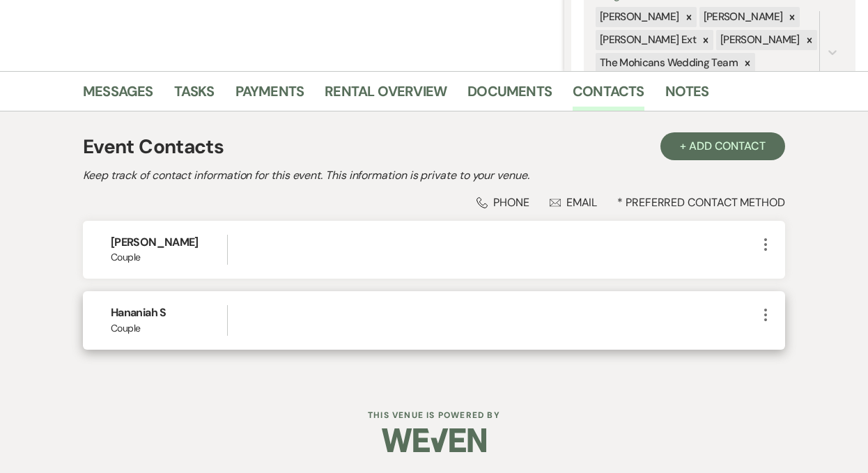
click at [768, 312] on icon "More" at bounding box center [765, 315] width 17 height 17
click at [775, 343] on use "button" at bounding box center [780, 342] width 10 height 10
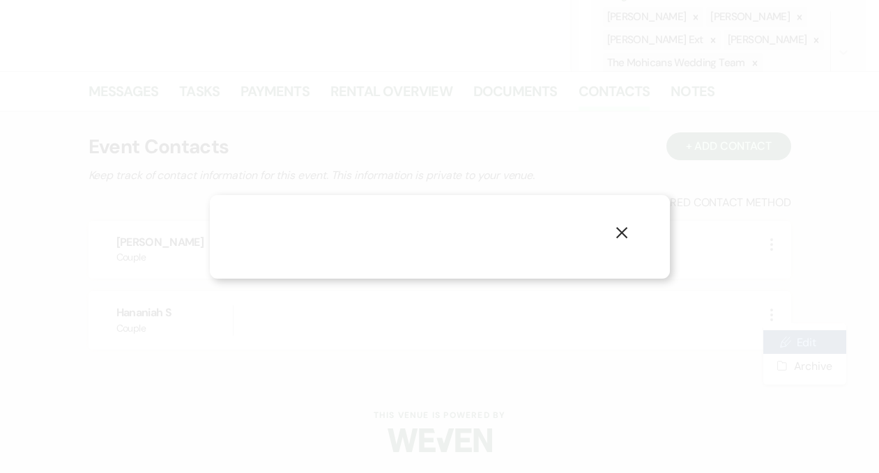
select select "1"
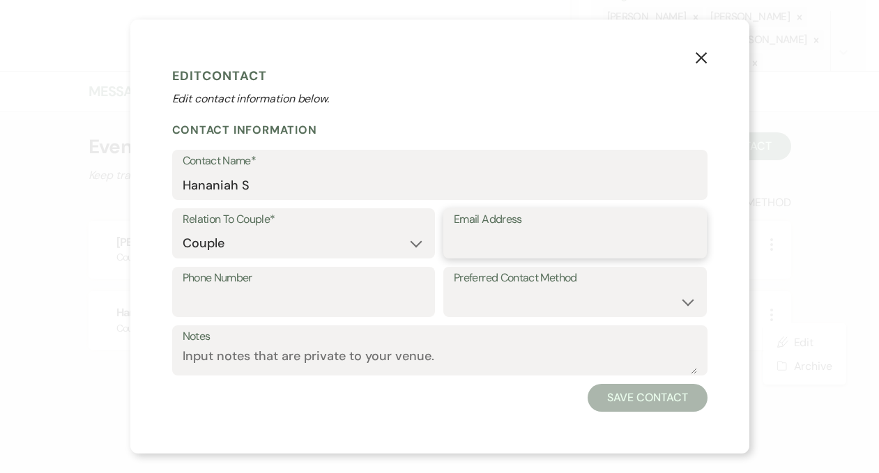
click at [526, 243] on input "Email Address" at bounding box center [575, 243] width 242 height 27
paste input "hananiahsmith1@gmail.com"
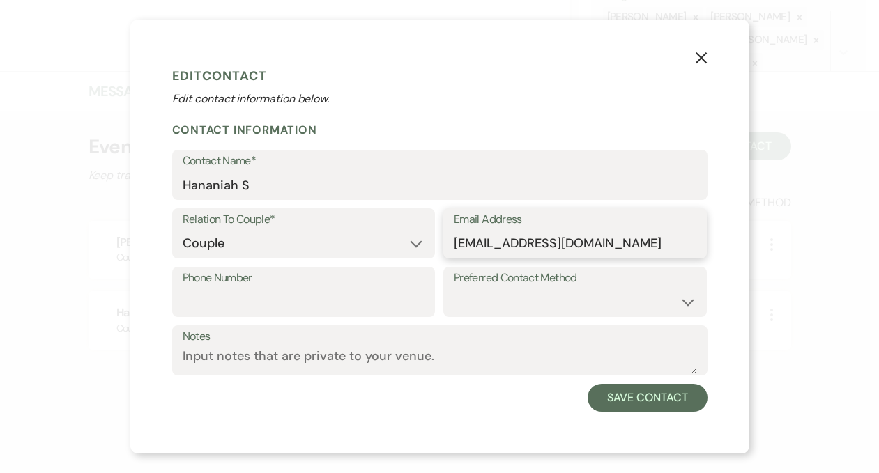
type input "hananiahsmith1@gmail.com"
click at [319, 302] on input "Phone Number" at bounding box center [304, 301] width 242 height 27
paste input "574) 835-4860"
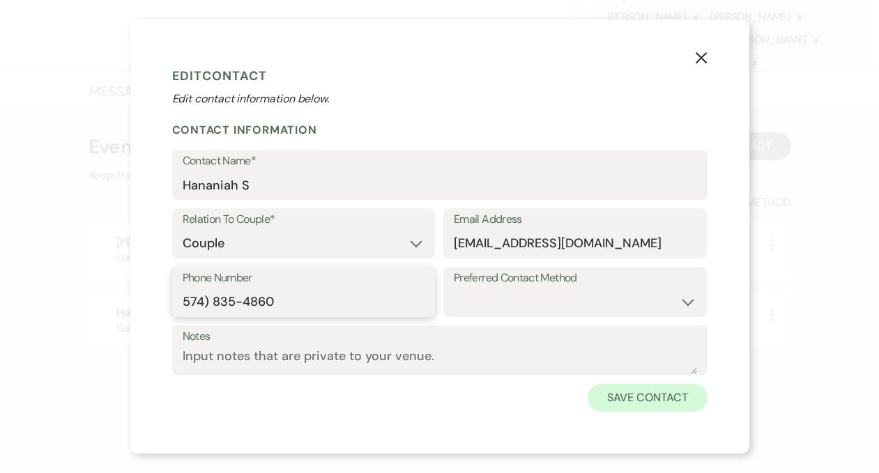
type input "574) 835-4860"
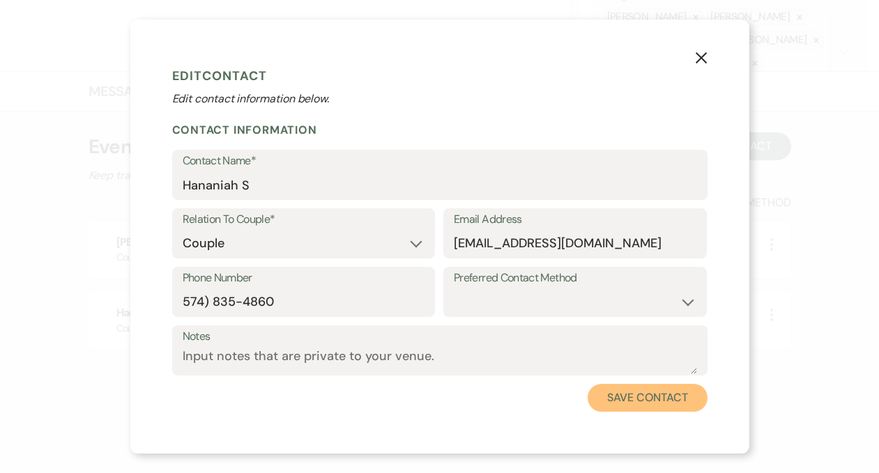
click at [625, 395] on button "Save Contact" at bounding box center [646, 398] width 119 height 28
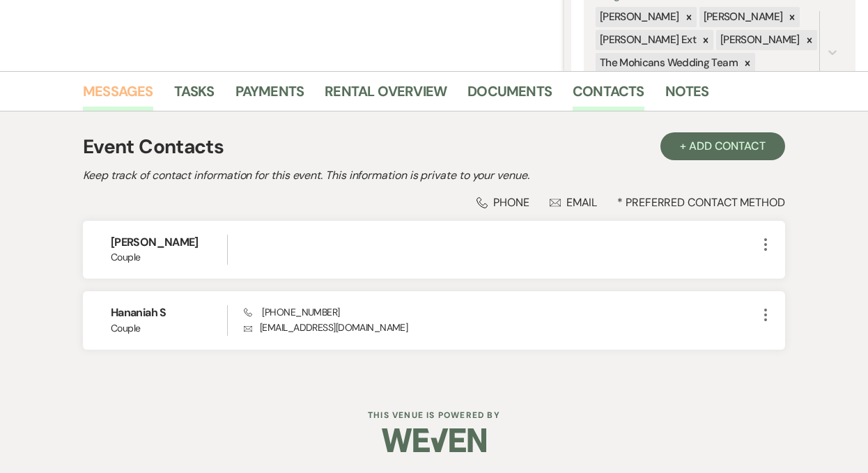
click at [120, 93] on link "Messages" at bounding box center [118, 95] width 70 height 31
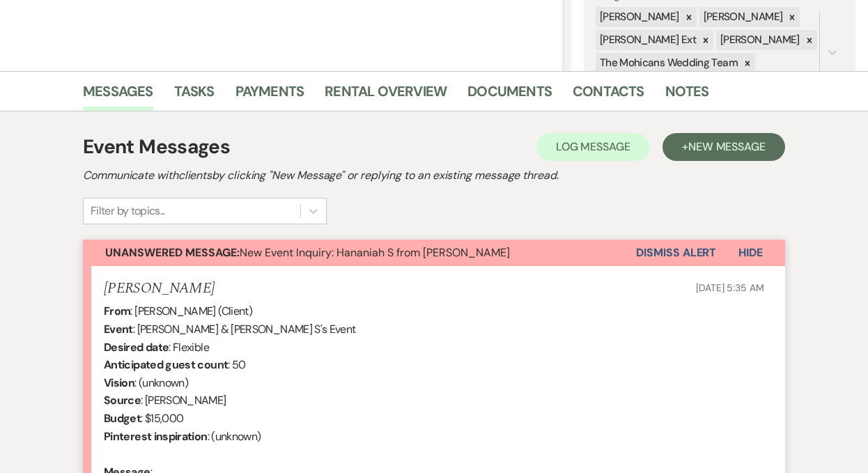
click at [676, 251] on button "Dismiss Alert" at bounding box center [676, 253] width 80 height 26
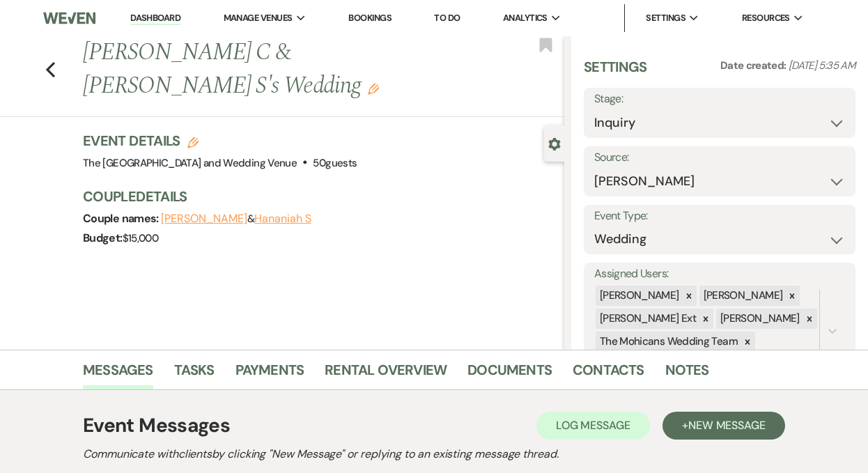
click at [153, 17] on link "Dashboard" at bounding box center [155, 18] width 50 height 13
